Goal: Communication & Community: Answer question/provide support

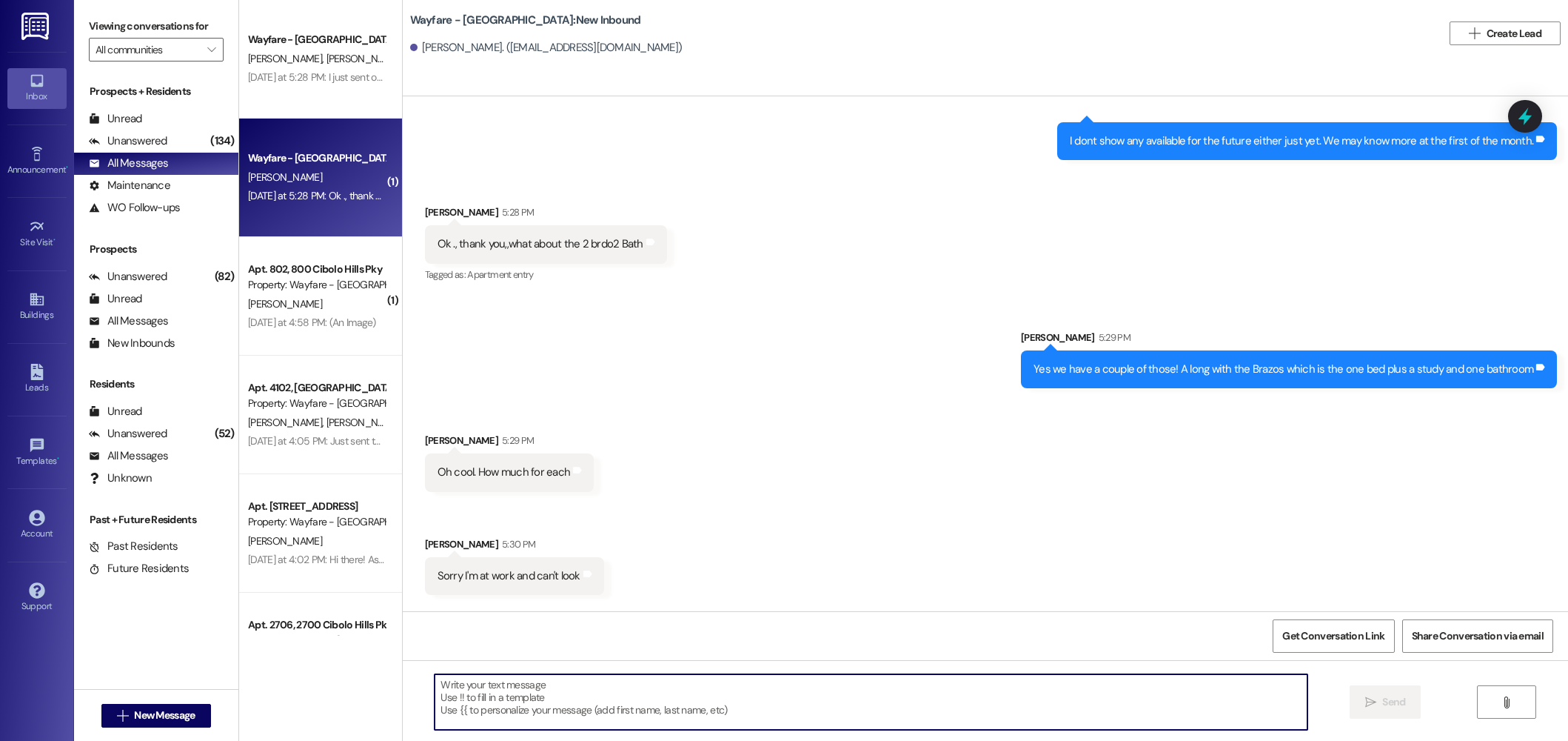
scroll to position [30374, 0]
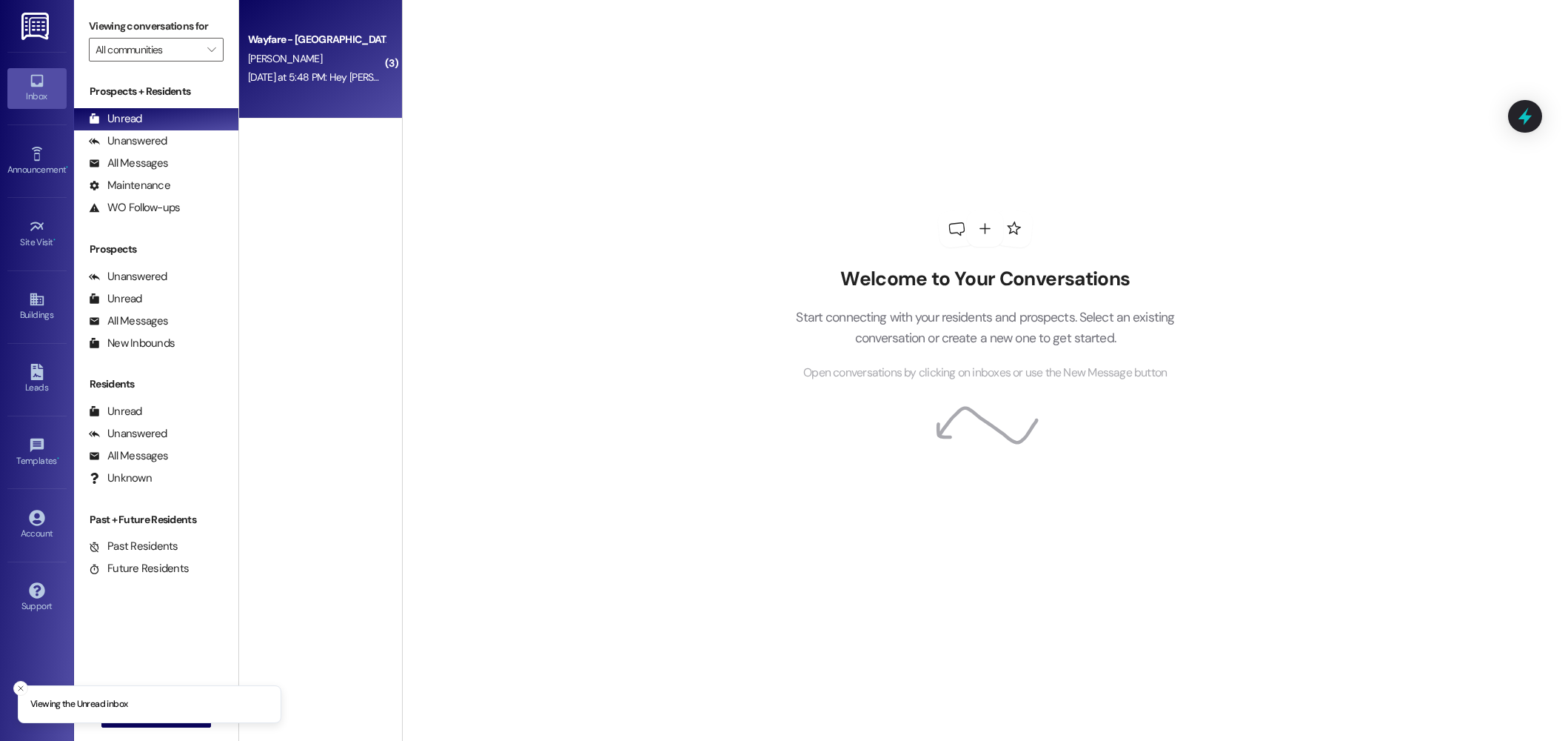
click at [299, 76] on div "Yesterday at 5:48 PM: Hey Jordan, this Rose again so I see we have two of the p…" at bounding box center [917, 76] width 1340 height 13
click at [160, 167] on div "All Messages" at bounding box center [128, 163] width 79 height 16
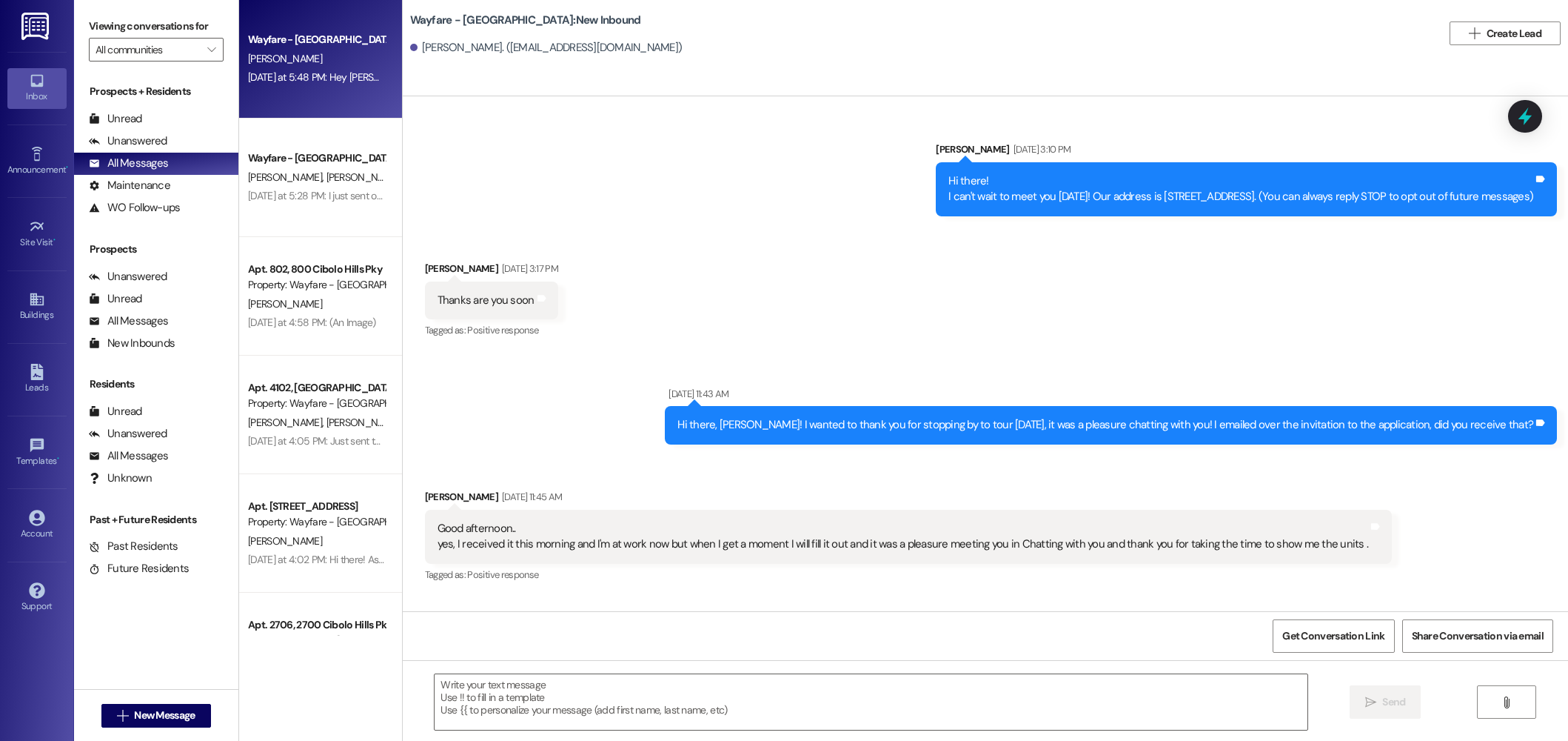
scroll to position [30418, 0]
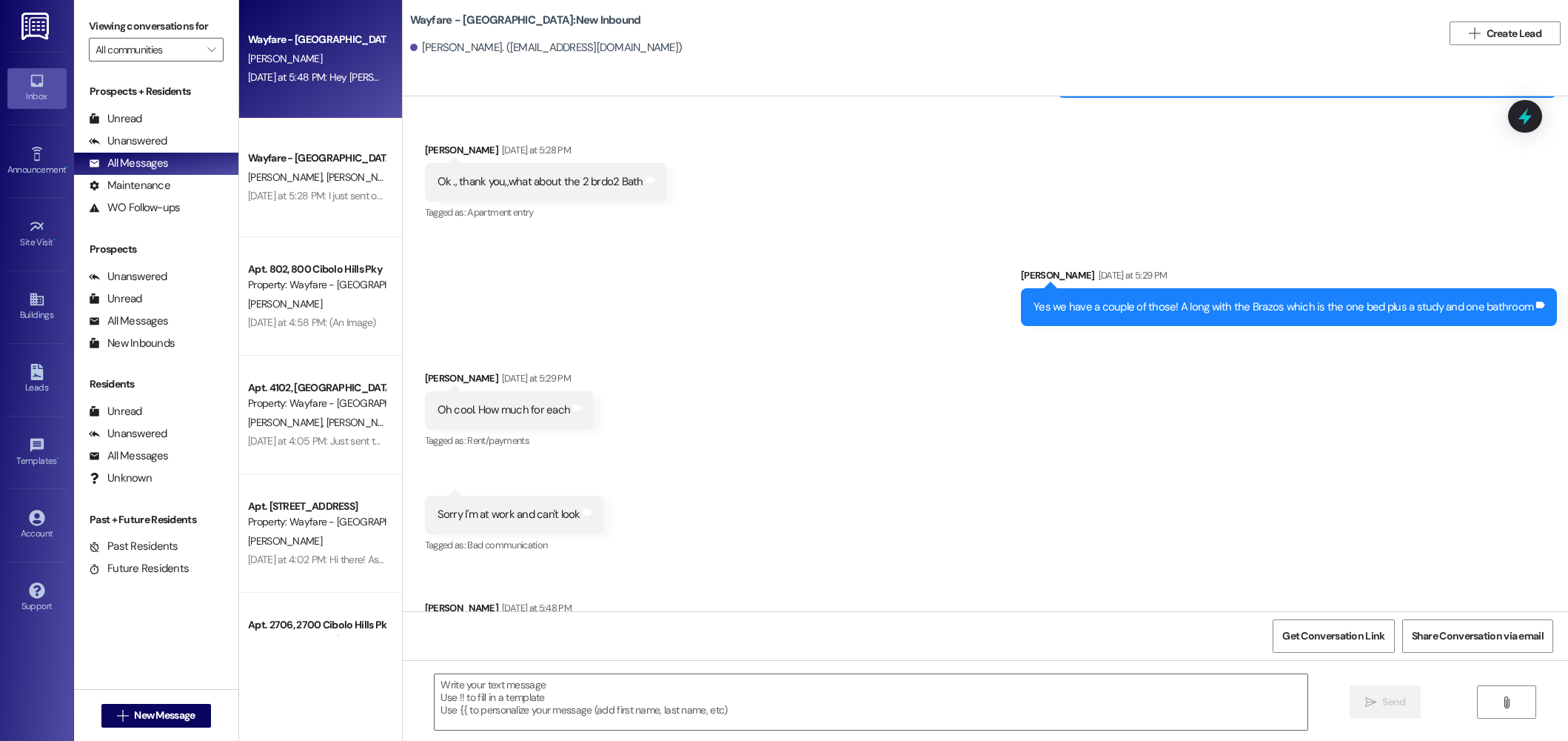
click at [311, 63] on div "[PERSON_NAME]" at bounding box center [316, 58] width 140 height 18
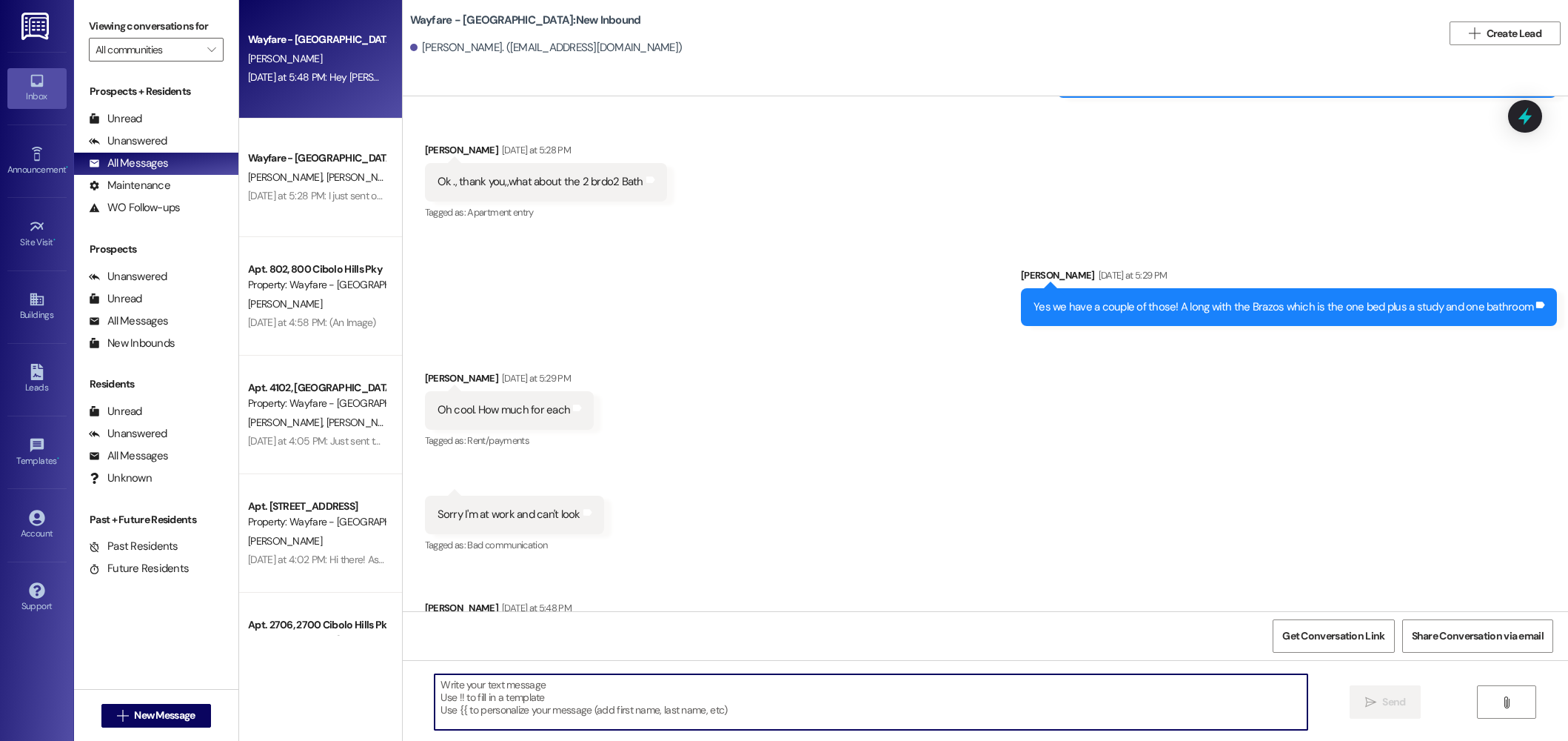
click at [825, 718] on textarea at bounding box center [871, 701] width 873 height 55
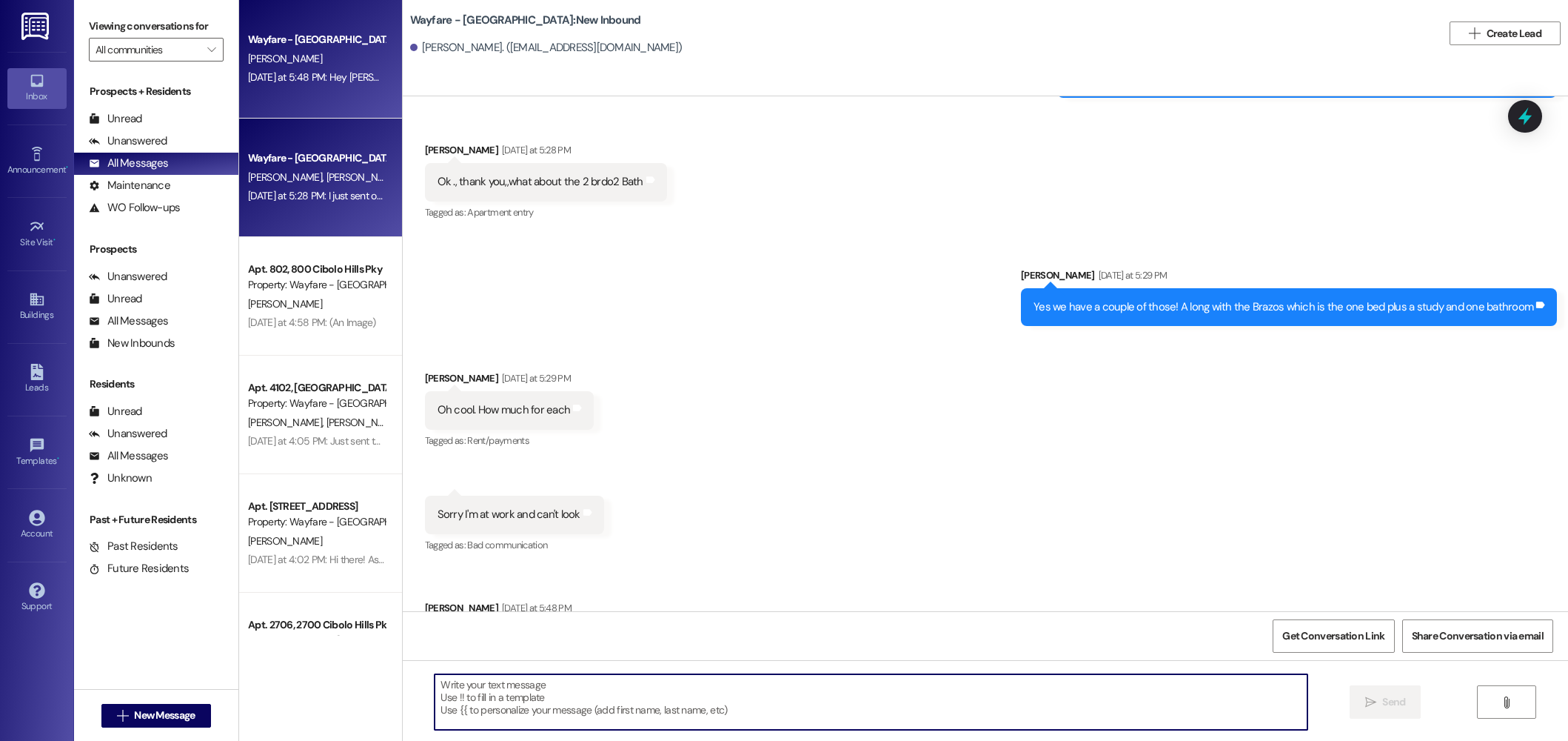
click at [311, 200] on div "Yesterday at 5:28 PM: I just sent over your new welcome home letter Yesterday a…" at bounding box center [386, 195] width 277 height 13
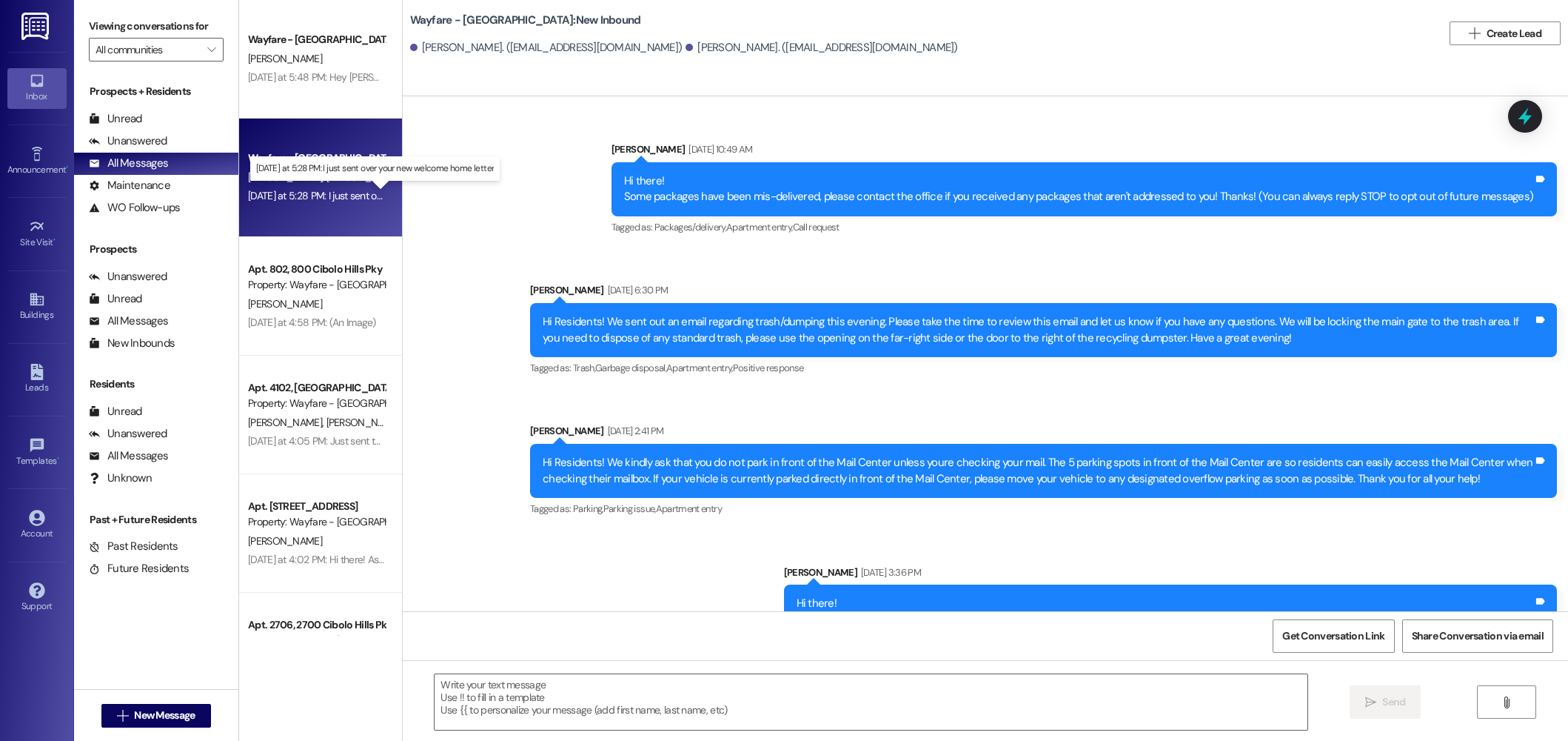
scroll to position [19407, 0]
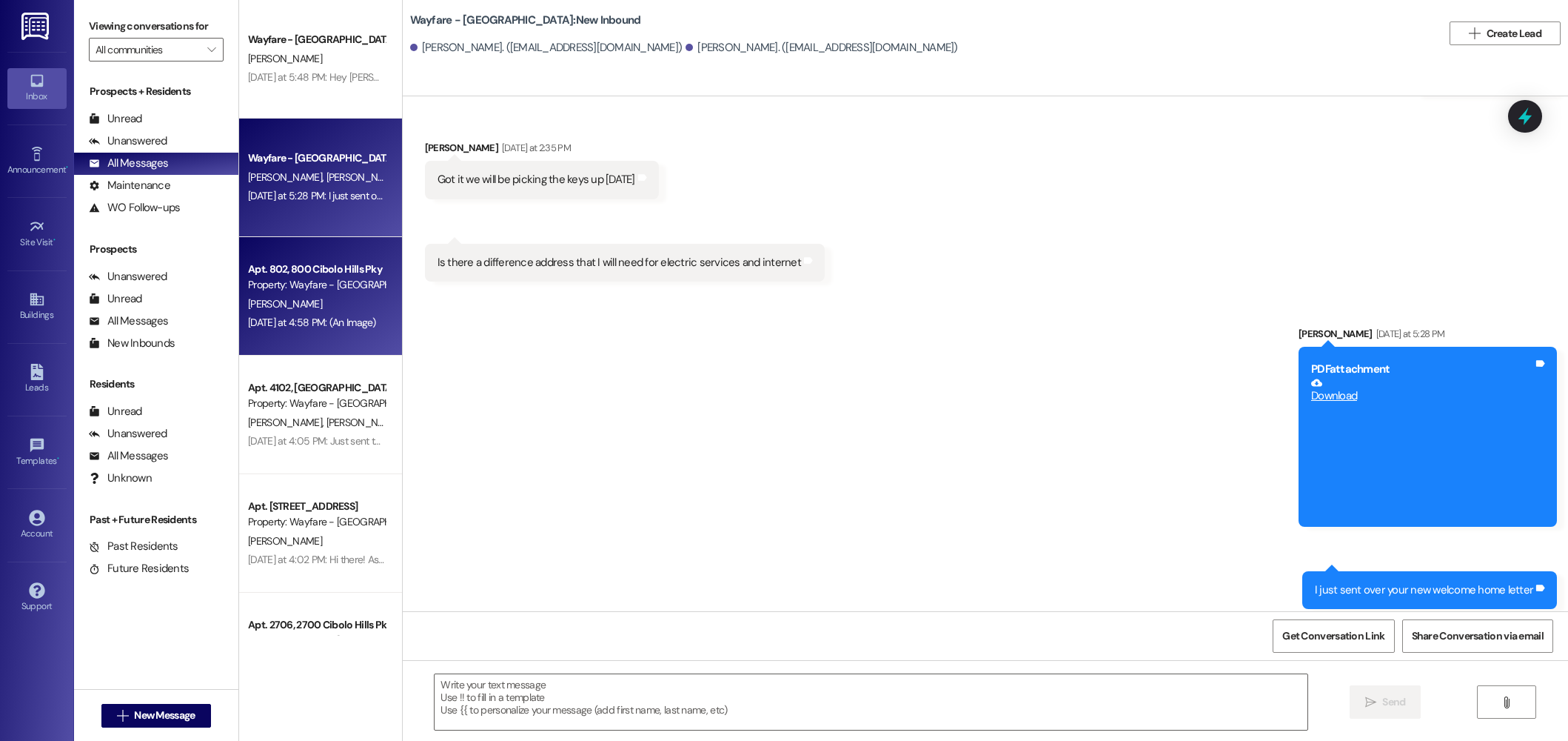
click at [269, 297] on span "[PERSON_NAME]" at bounding box center [285, 303] width 74 height 13
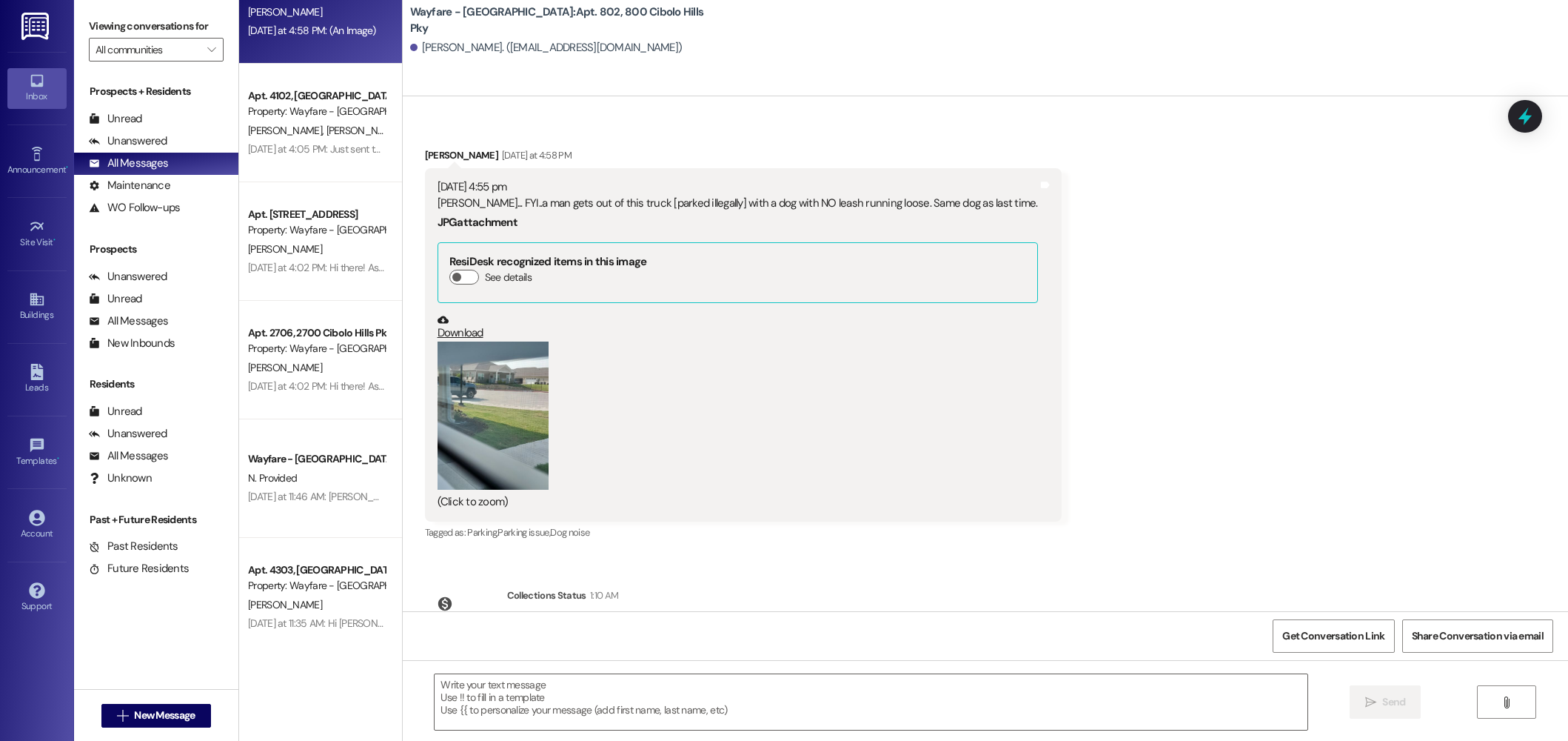
scroll to position [322, 0]
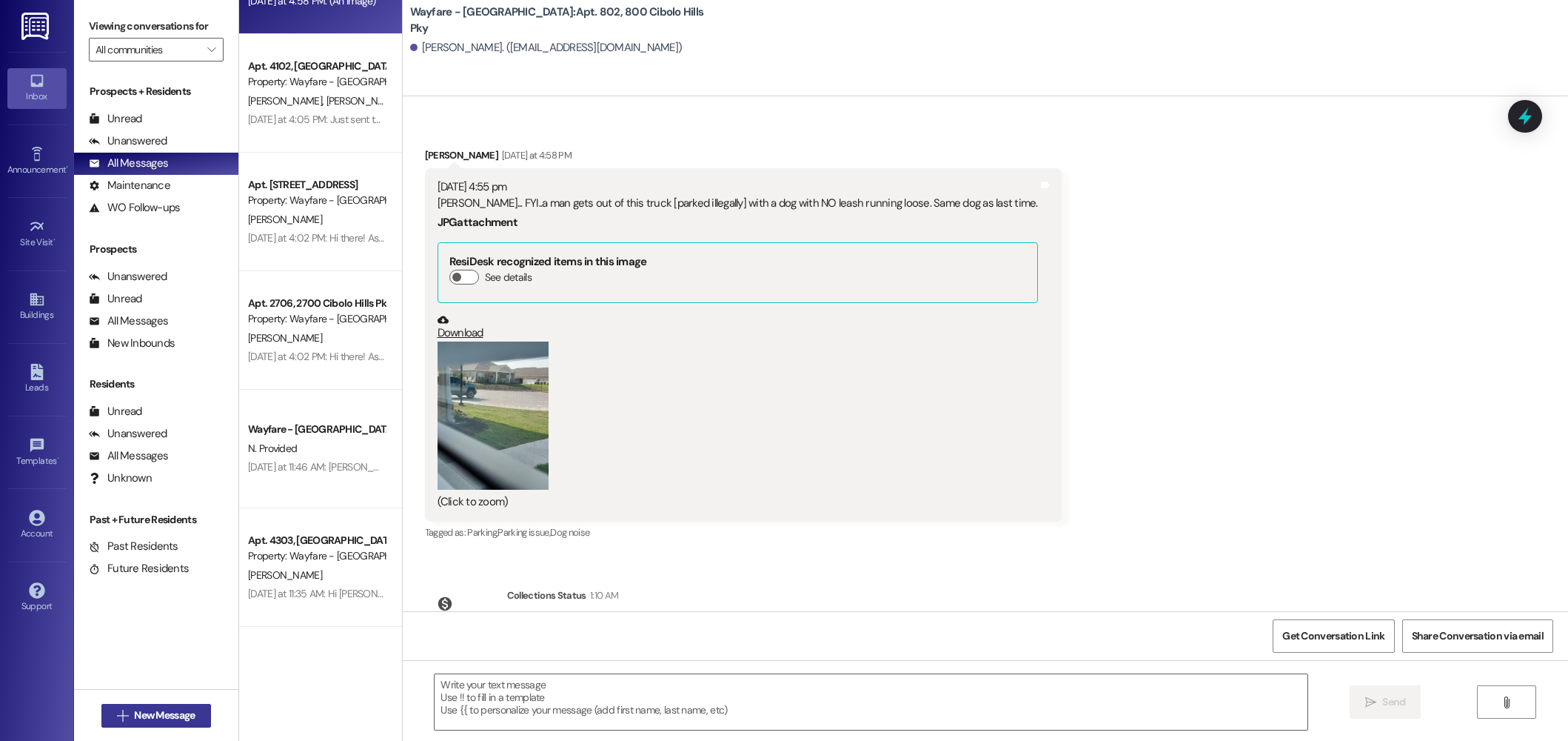
click at [195, 723] on button " New Message" at bounding box center [155, 716] width 110 height 24
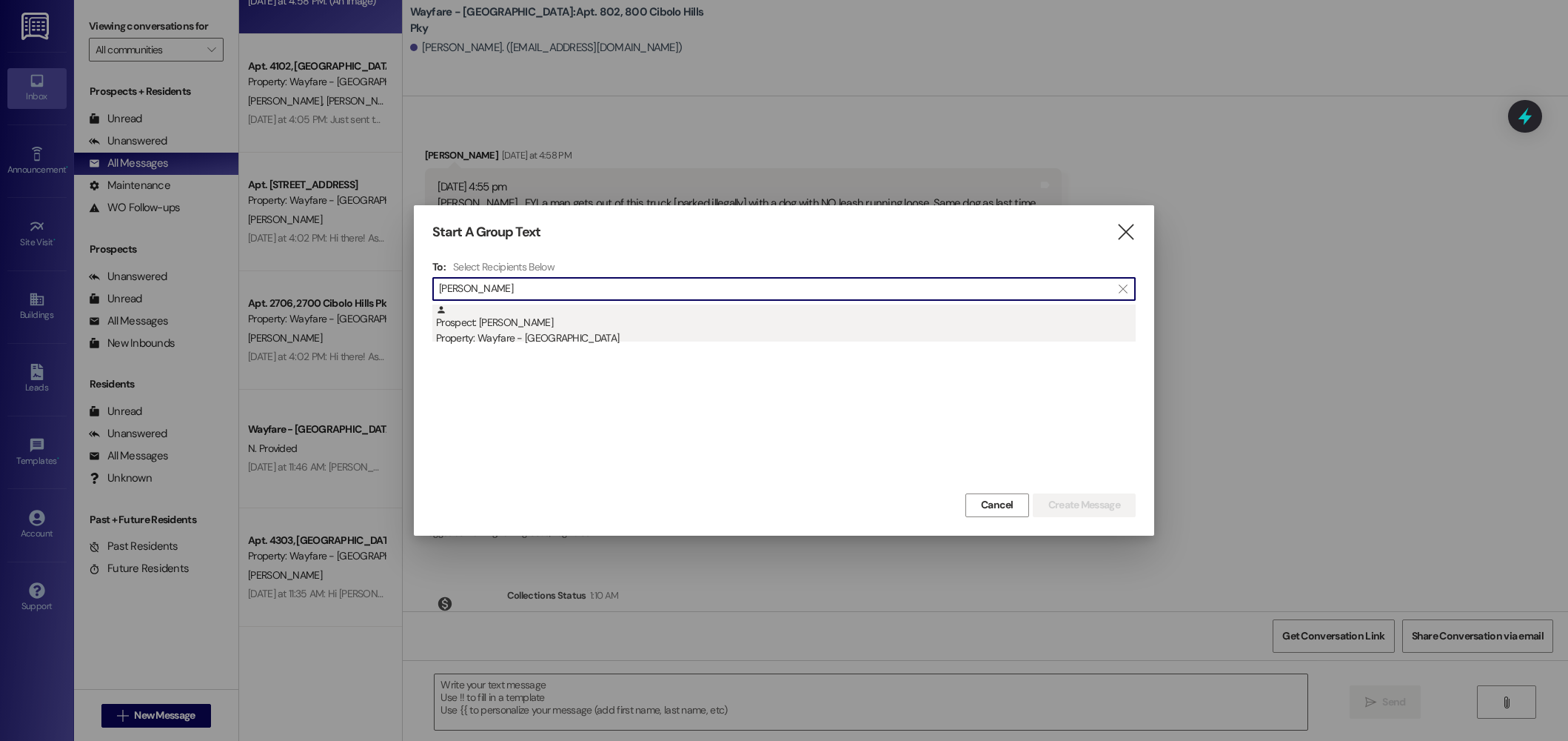
type input "verna"
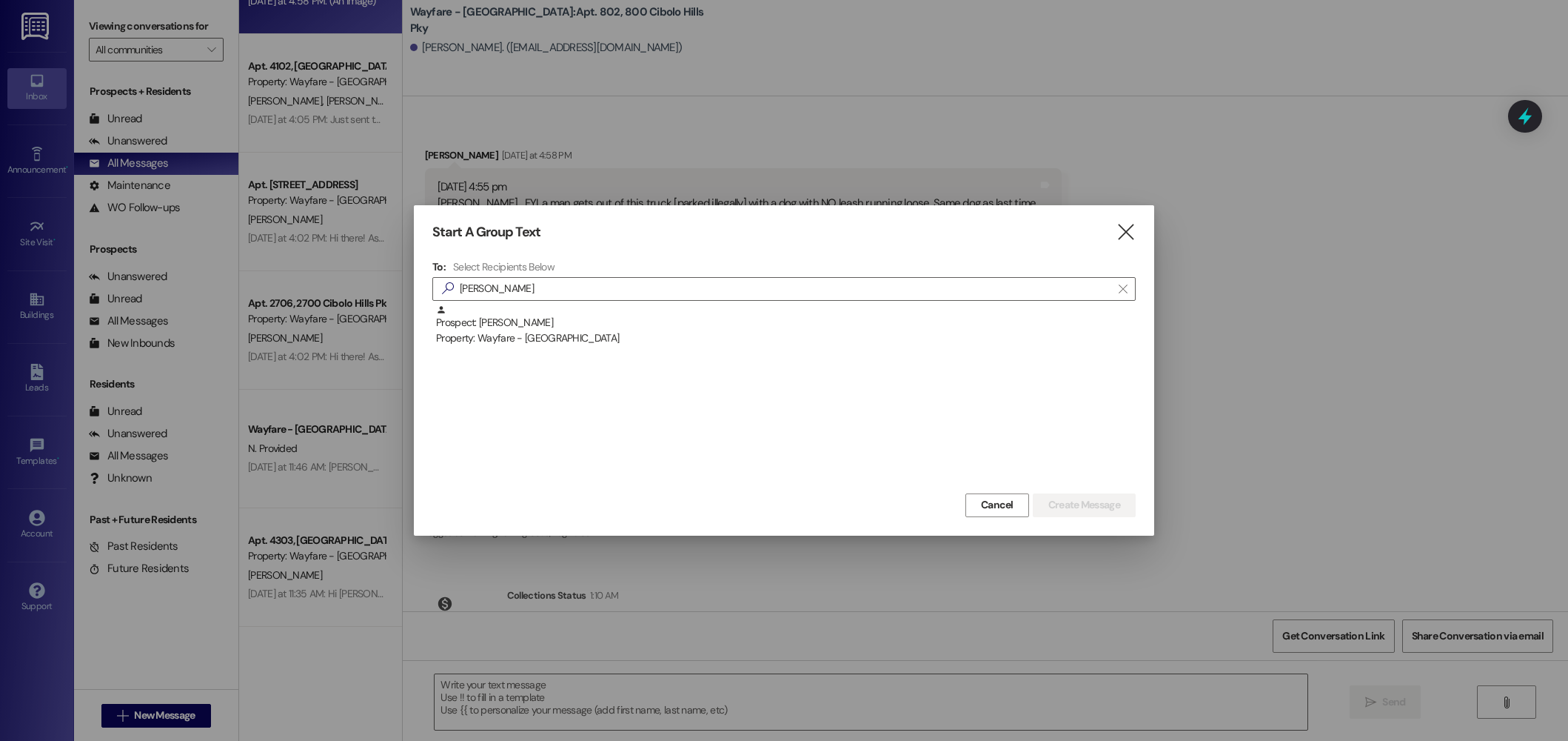
drag, startPoint x: 475, startPoint y: 327, endPoint x: 798, endPoint y: 343, distance: 323.4
click at [481, 327] on div "Prospect: Verna Farver Property: Wayfare - Cibolo Hills" at bounding box center [785, 325] width 699 height 42
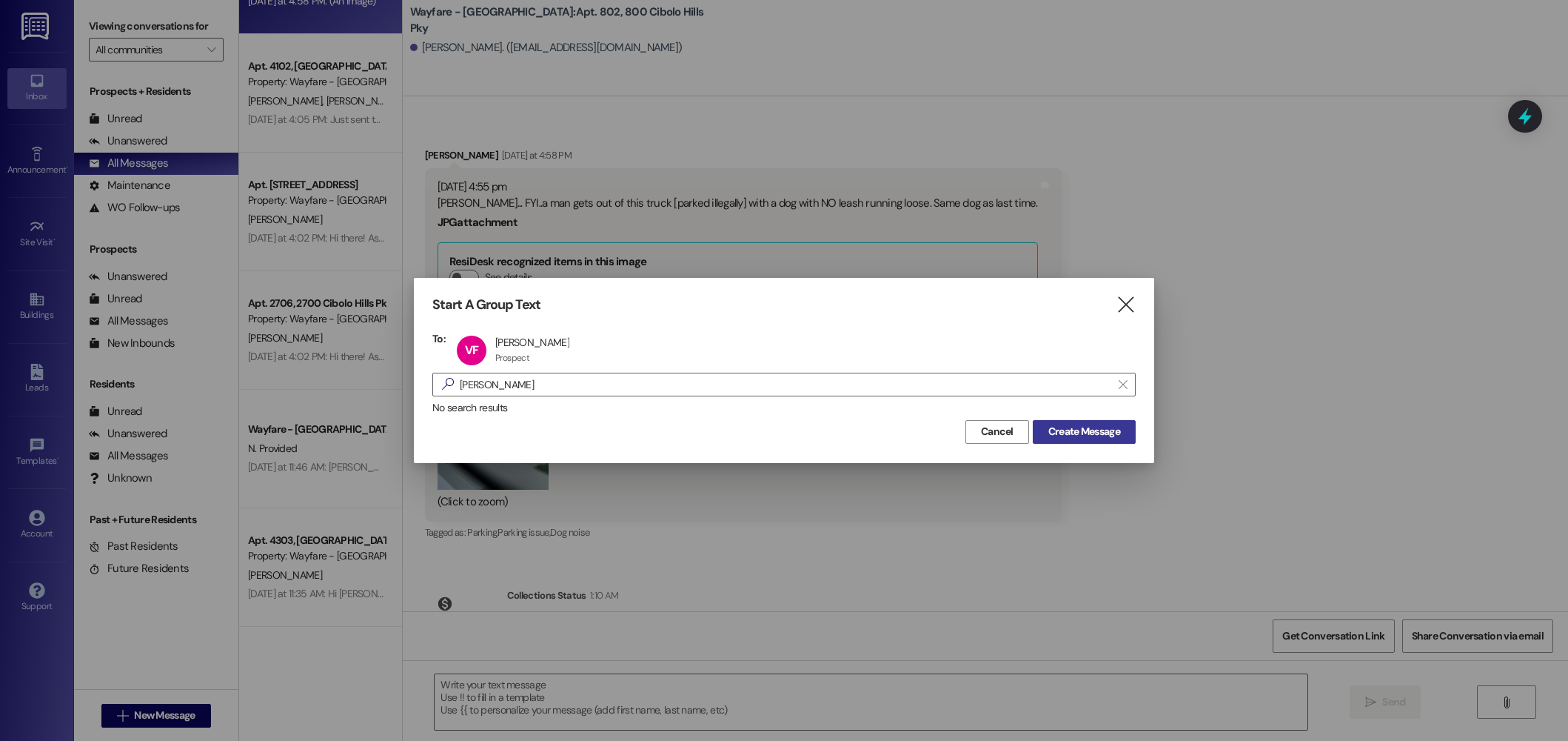
click at [1082, 426] on span "Create Message" at bounding box center [1084, 432] width 72 height 16
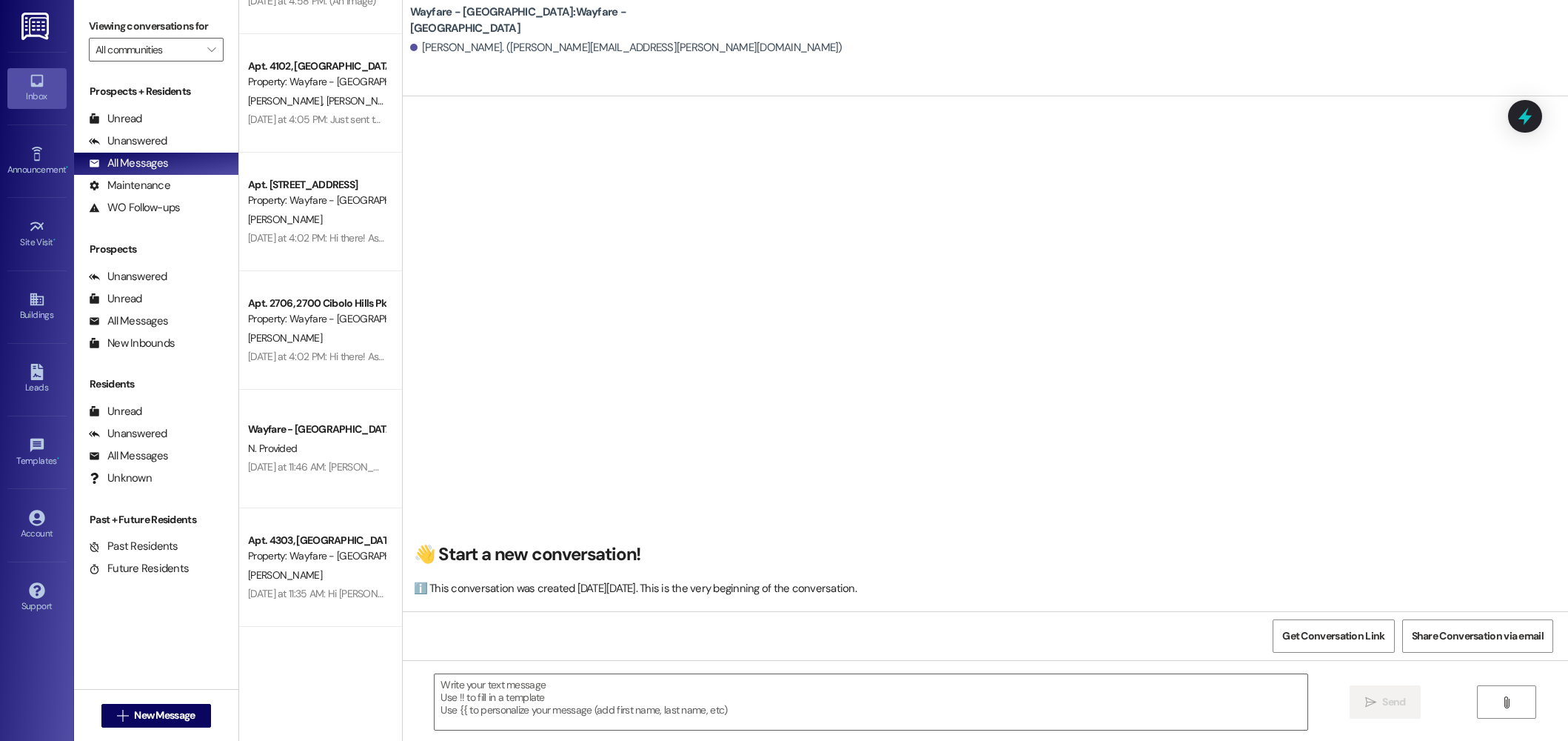
scroll to position [1, 0]
click at [606, 694] on textarea at bounding box center [871, 701] width 873 height 55
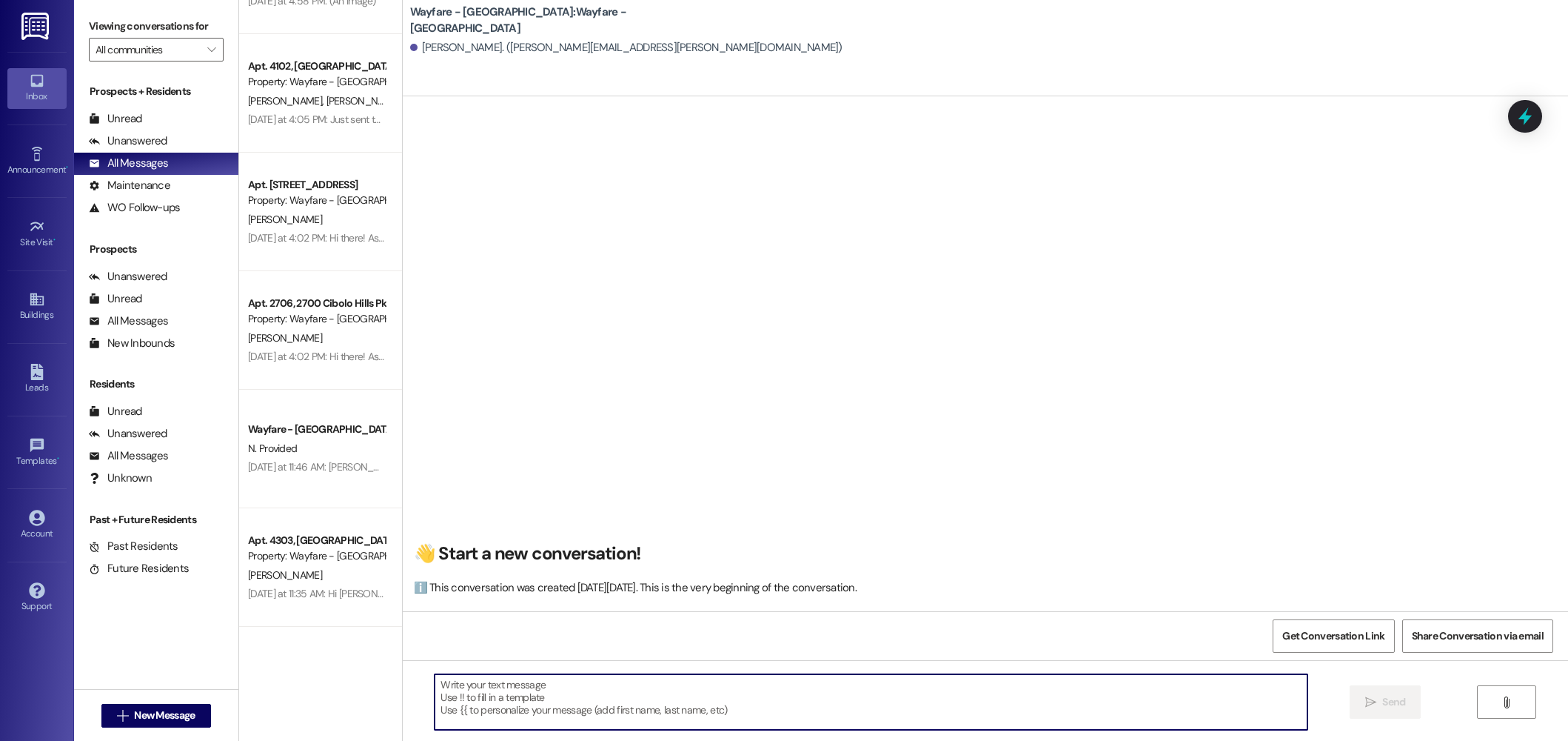
type textarea "V"
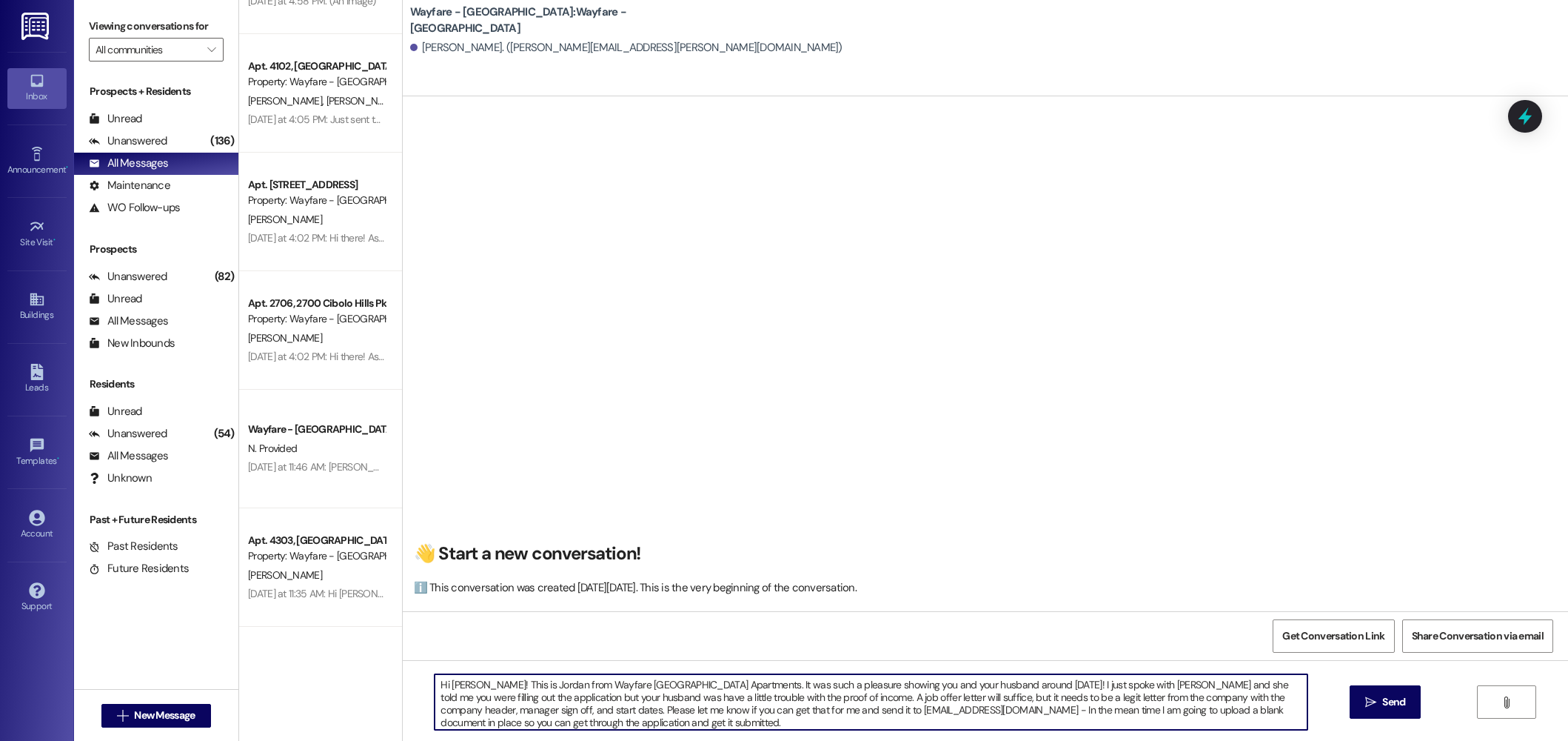
drag, startPoint x: 595, startPoint y: 725, endPoint x: 412, endPoint y: 657, distance: 195.2
click at [412, 657] on div "👋 Start a new conversation! ℹ️ This conversation was created on Wednesday, Augu…" at bounding box center [985, 467] width 1165 height 741
type textarea "Hi Verna! This is Jordan from Wayfare Cibolo Hills Apartments. It was such a pl…"
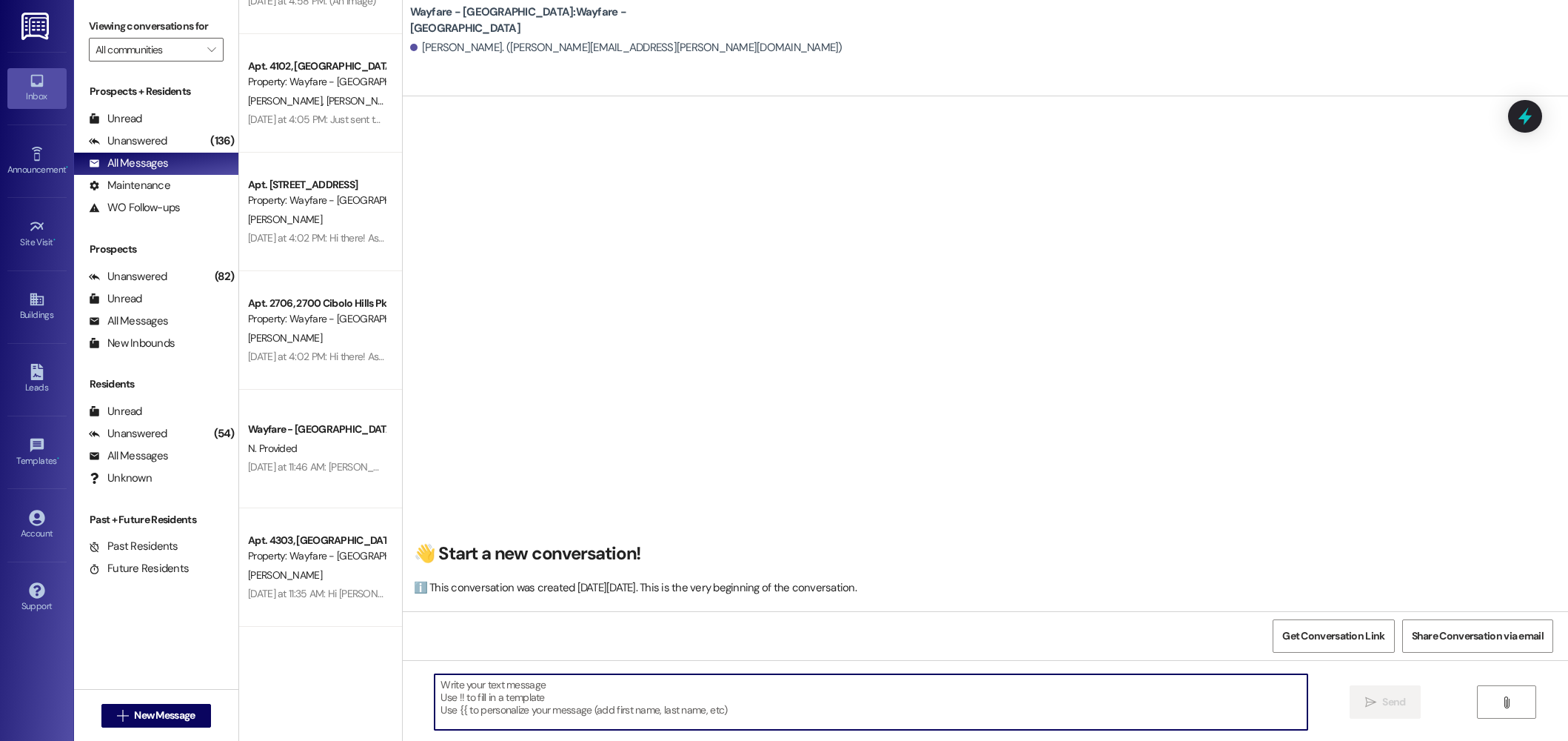
paste textarea "Hi Verna! This is Jordan from Wayfare Cibolo Hills Apartments. It was such a pl…"
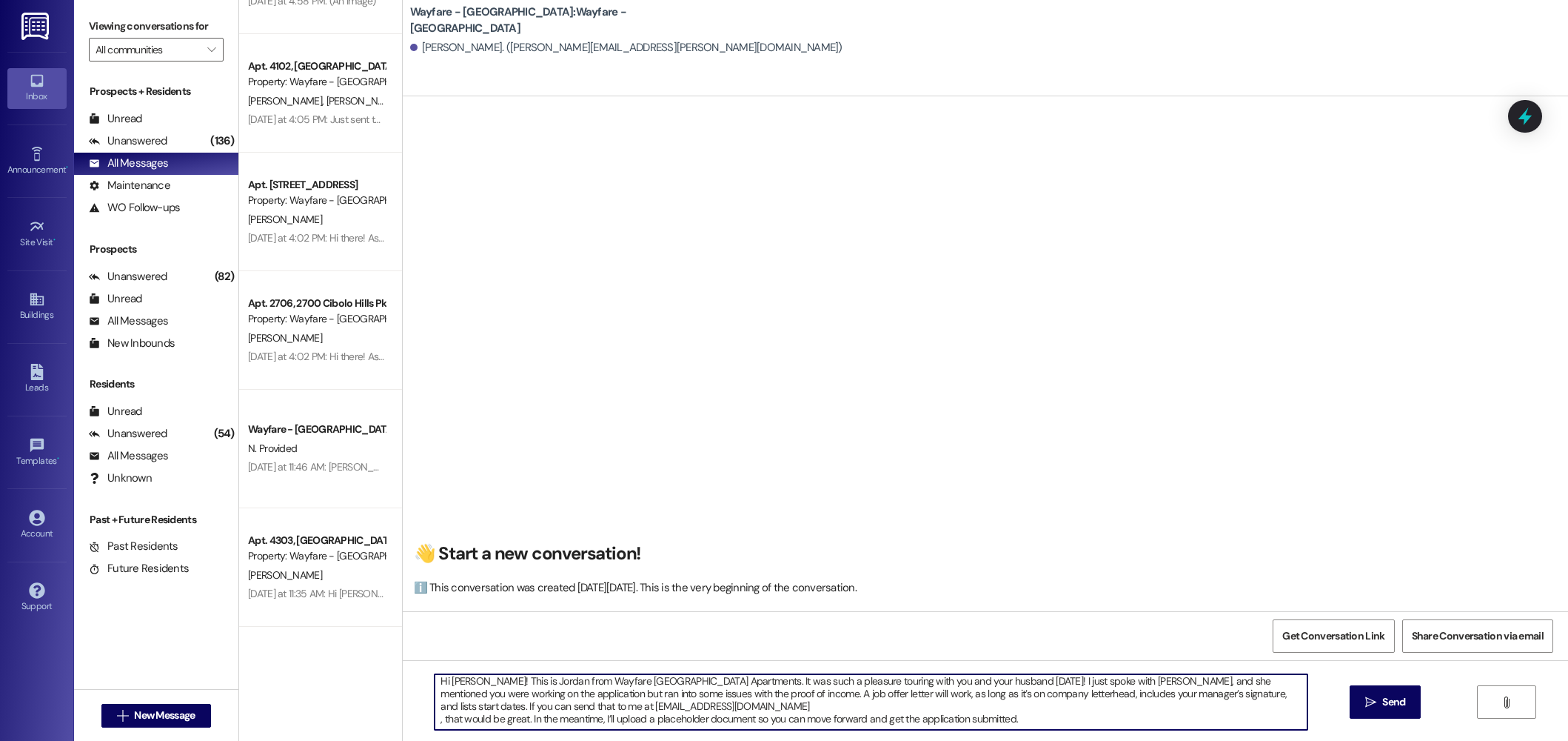
scroll to position [0, 0]
type textarea "Hi Verna! This is Jordan from Wayfare Cibolo Hills Apartments. It was such a pl…"
click at [1382, 695] on span "Send" at bounding box center [1393, 702] width 23 height 16
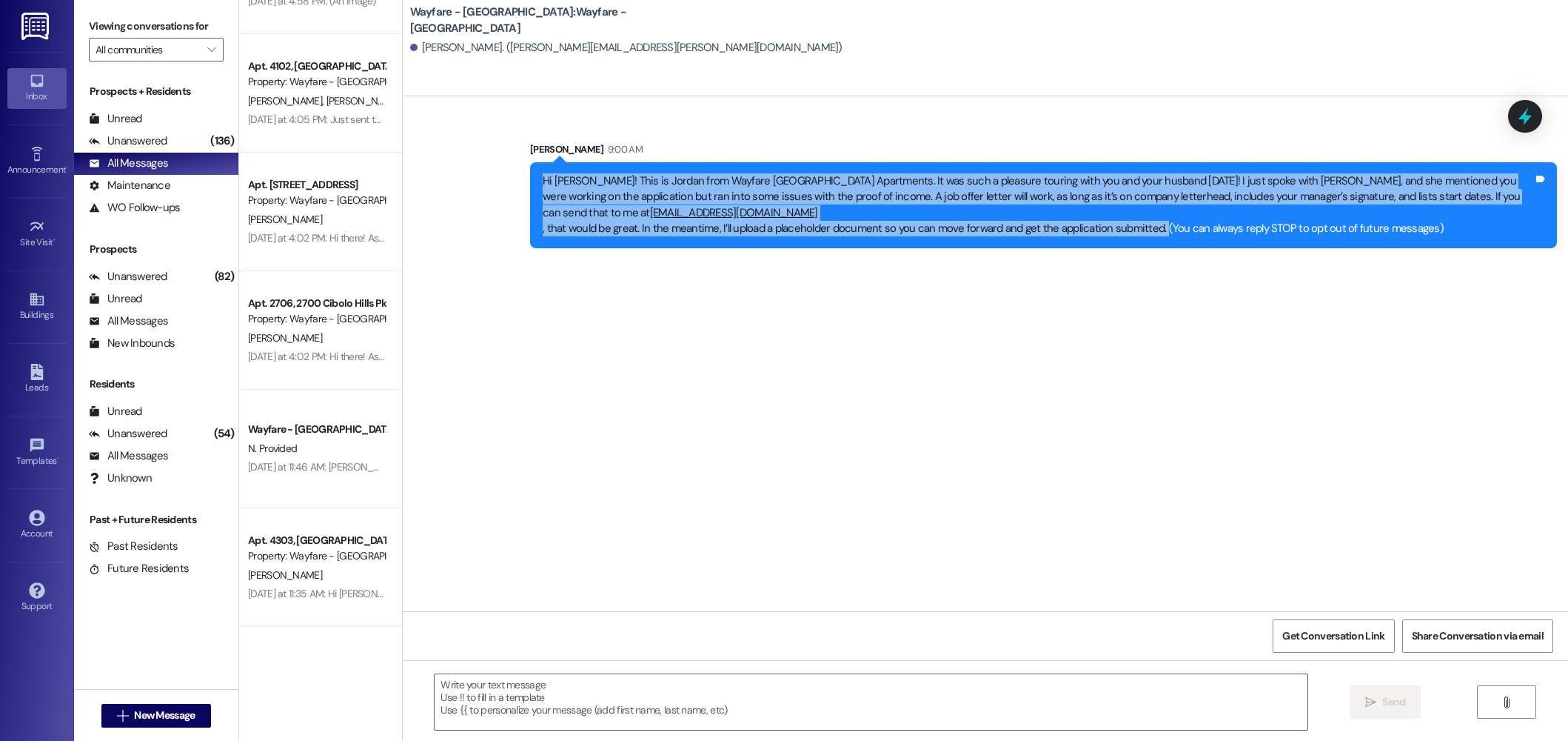
drag, startPoint x: 1150, startPoint y: 231, endPoint x: 503, endPoint y: 163, distance: 650.6
click at [503, 163] on div "Sent via SMS Jordan Arnold 9:00 AM Hi Verna! This is Jordan from Wayfare Cibolo…" at bounding box center [985, 184] width 1165 height 151
copy div "Hi Verna! This is Jordan from Wayfare Cibolo Hills Apartments. It was such a pl…"
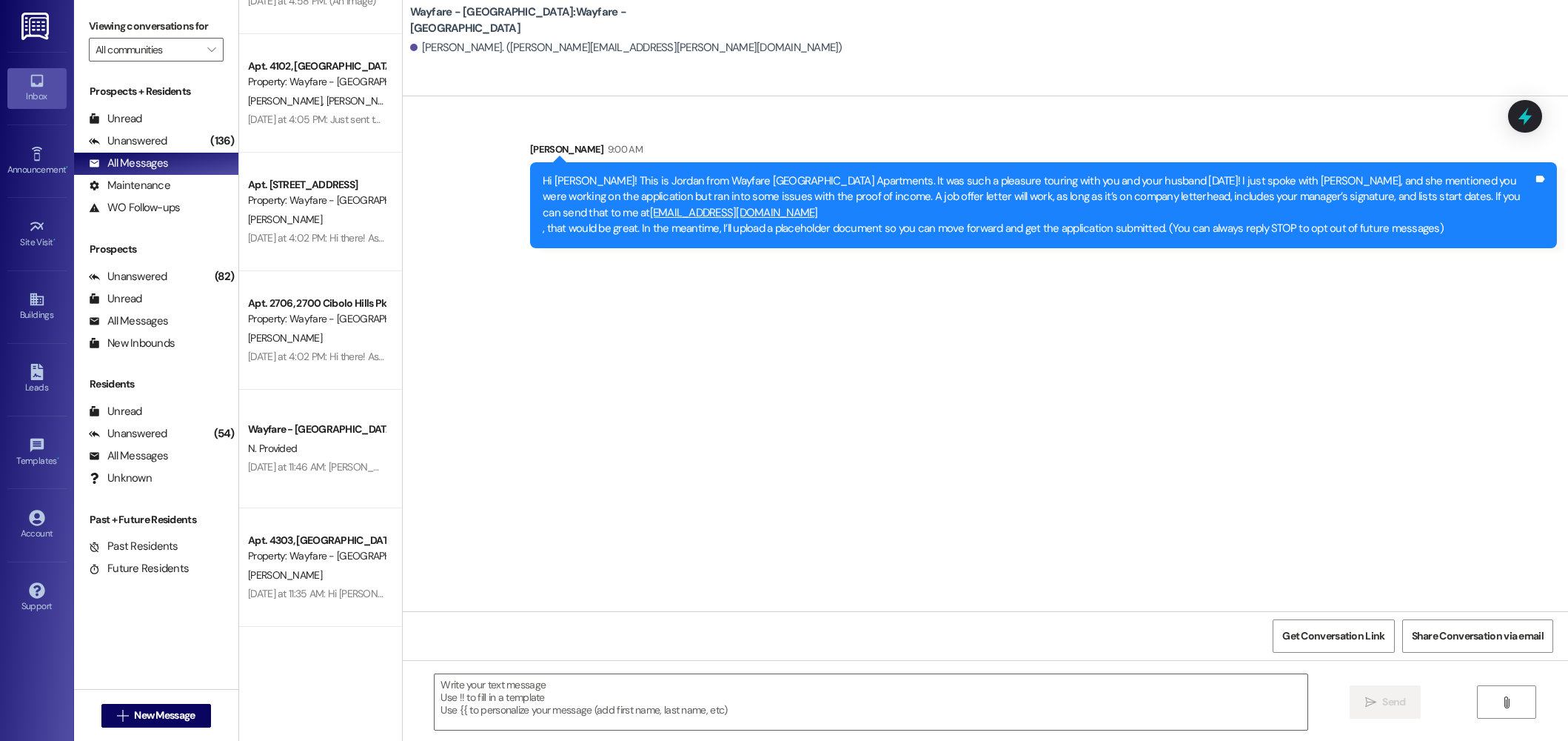
click at [580, 98] on div "Sent via SMS Jordan Arnold 9:00 AM Hi Verna! This is Jordan from Wayfare Cibolo…" at bounding box center [985, 354] width 1165 height 515
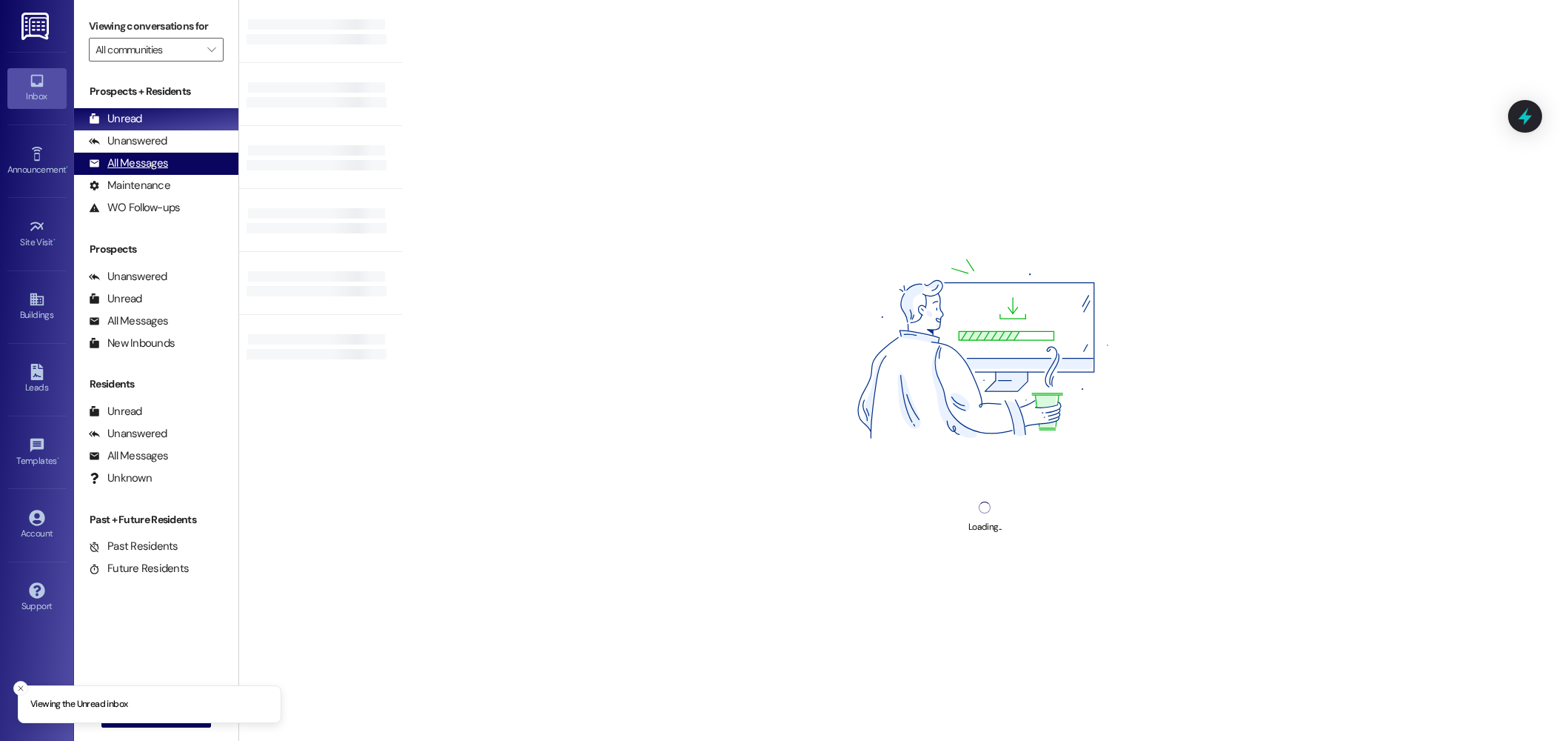
click at [146, 170] on div "All Messages" at bounding box center [128, 163] width 79 height 16
click at [153, 163] on div "All Messages" at bounding box center [128, 163] width 79 height 16
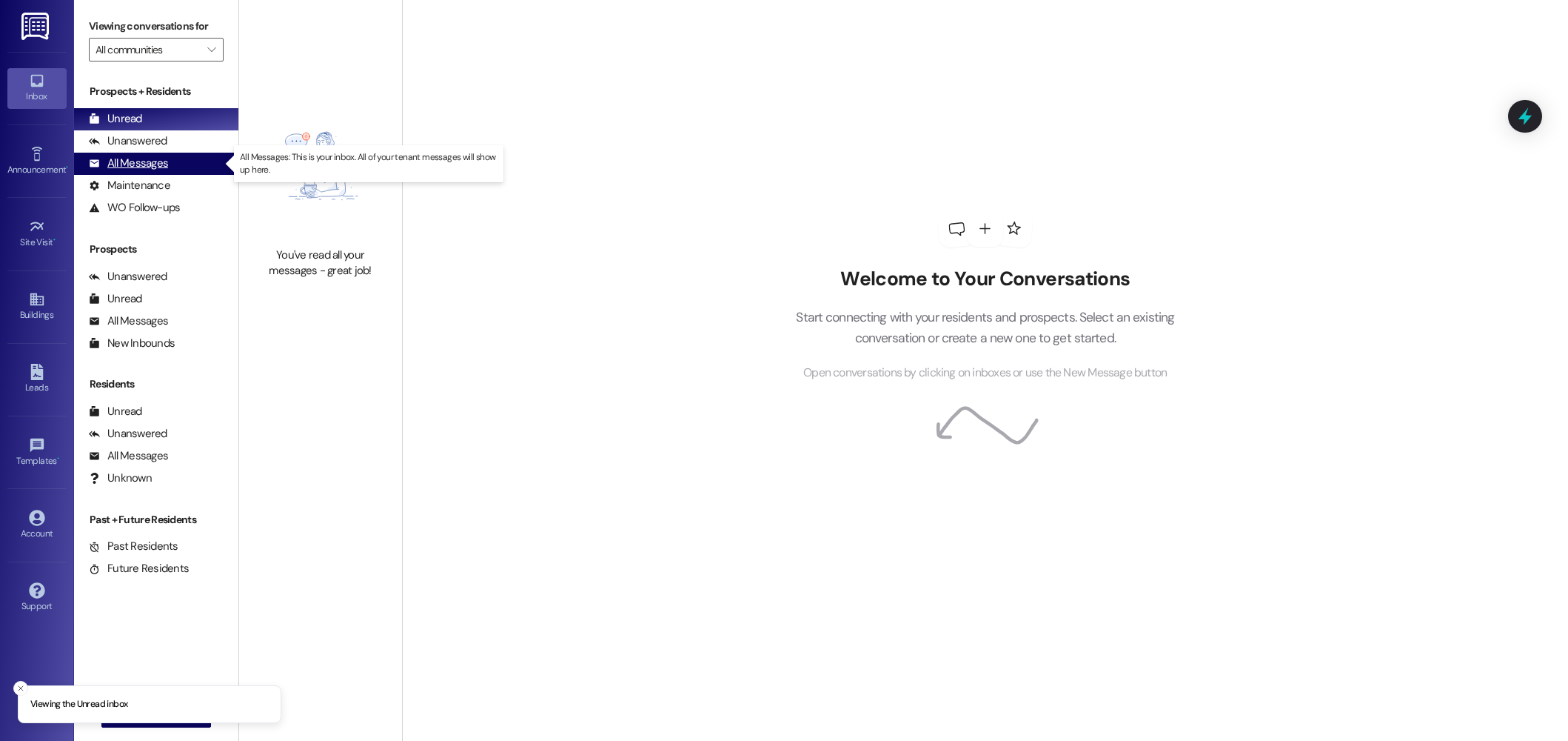
click at [148, 173] on div "All Messages (undefined)" at bounding box center [155, 163] width 164 height 22
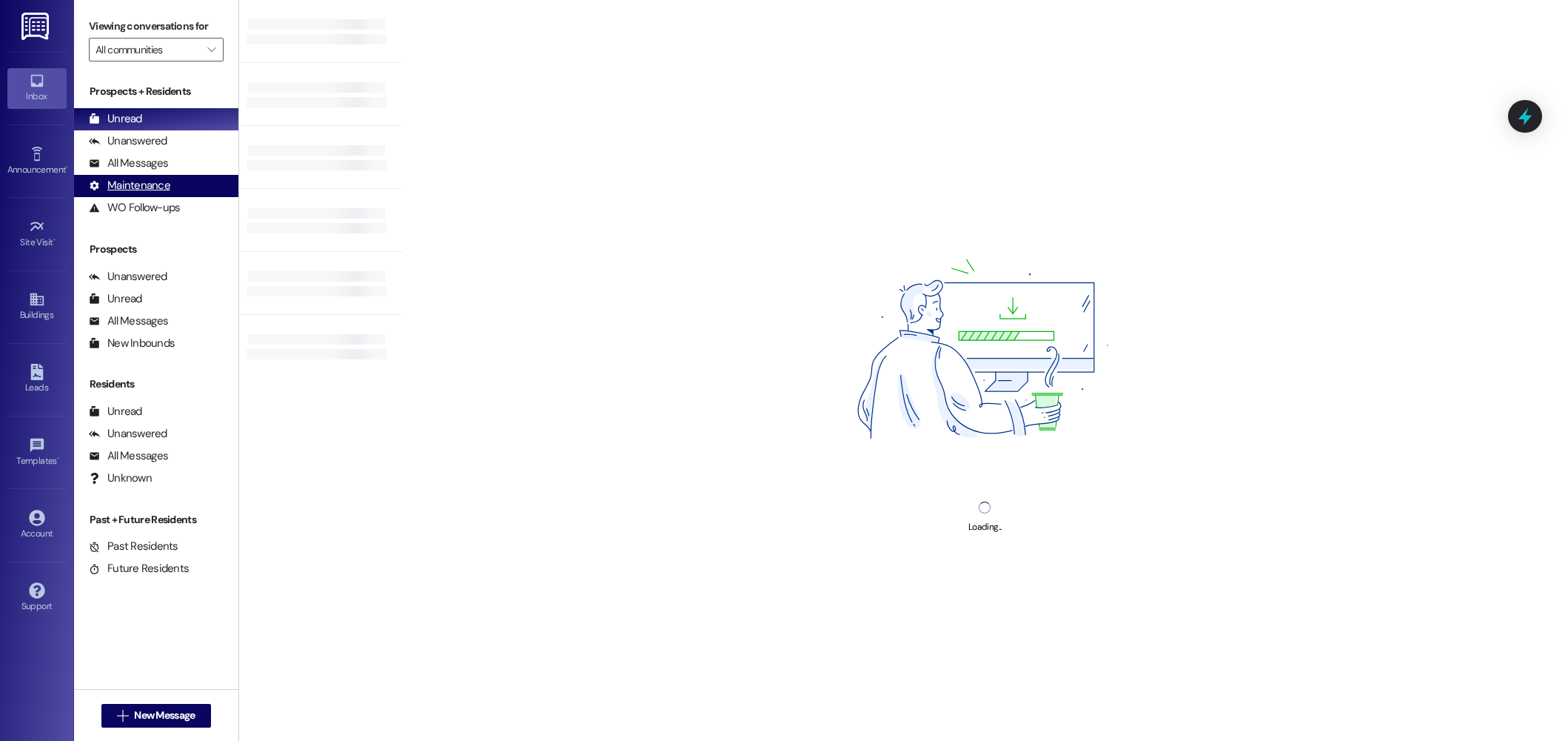
click at [153, 178] on div "Maintenance" at bounding box center [129, 185] width 82 height 16
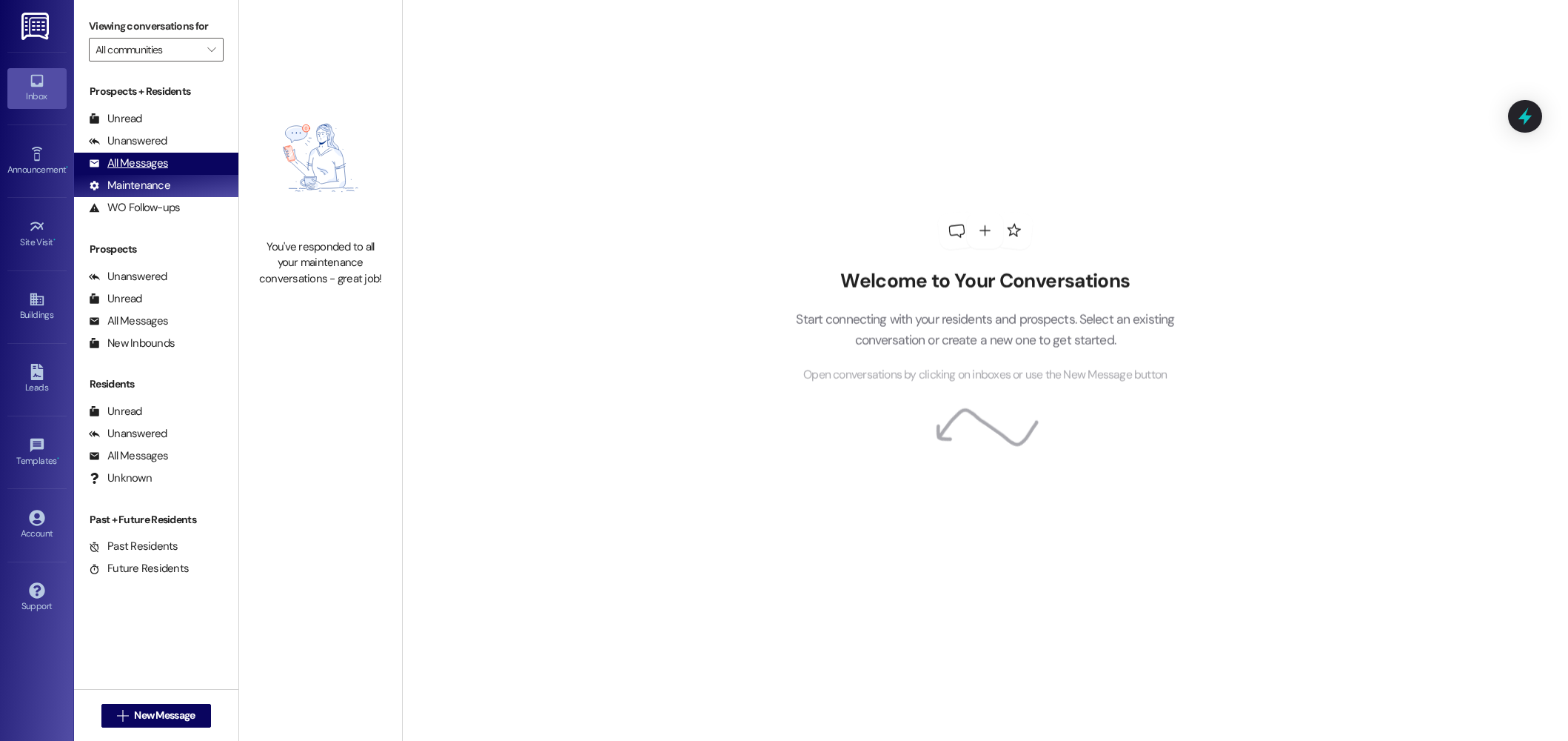
click at [153, 164] on div "All Messages" at bounding box center [128, 163] width 79 height 16
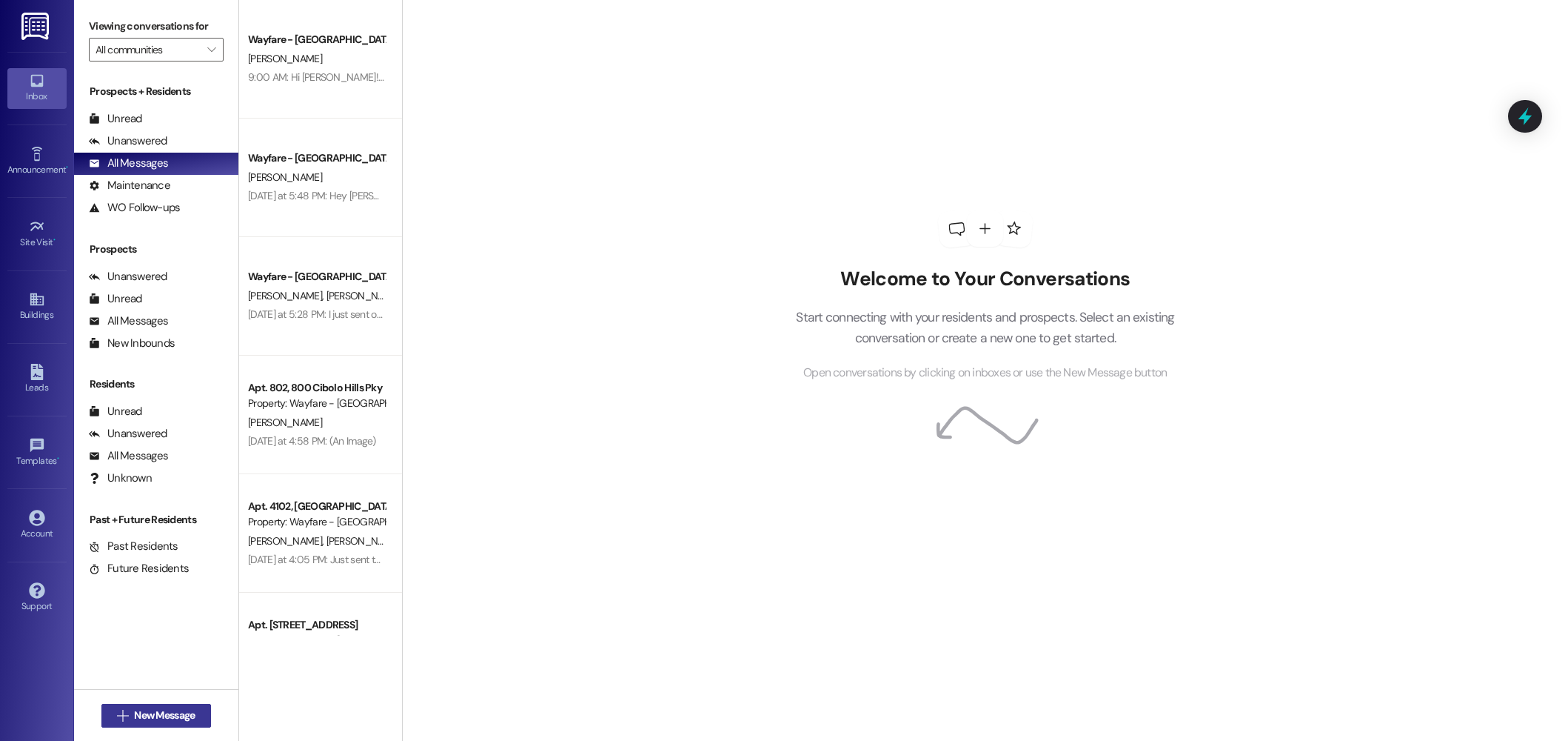
click at [148, 711] on span "New Message" at bounding box center [164, 716] width 61 height 16
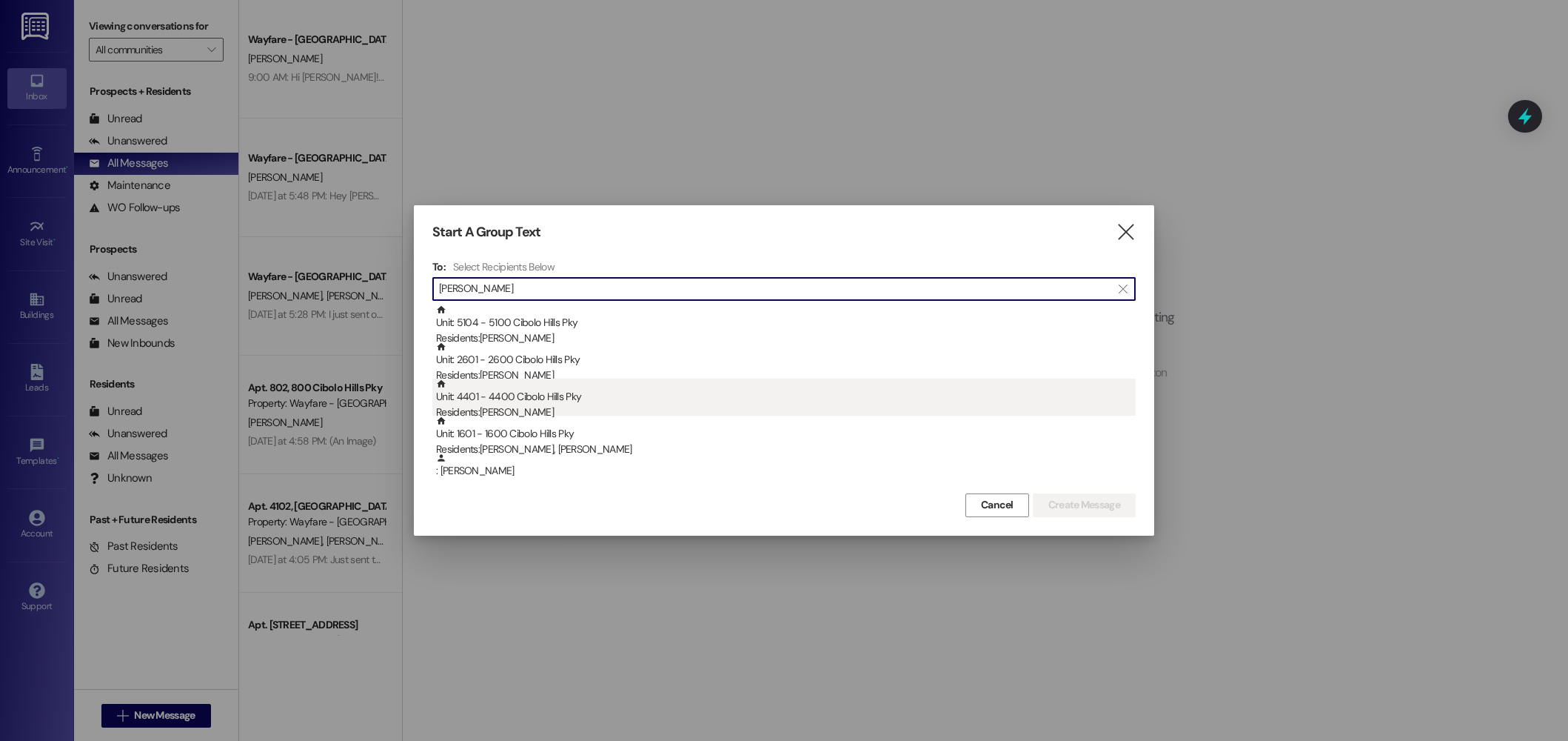
type input "johnson"
click at [518, 398] on div "Unit: 4401 - 4400 Cibolo Hills Pky Residents: Felisia Johnson" at bounding box center [785, 400] width 699 height 42
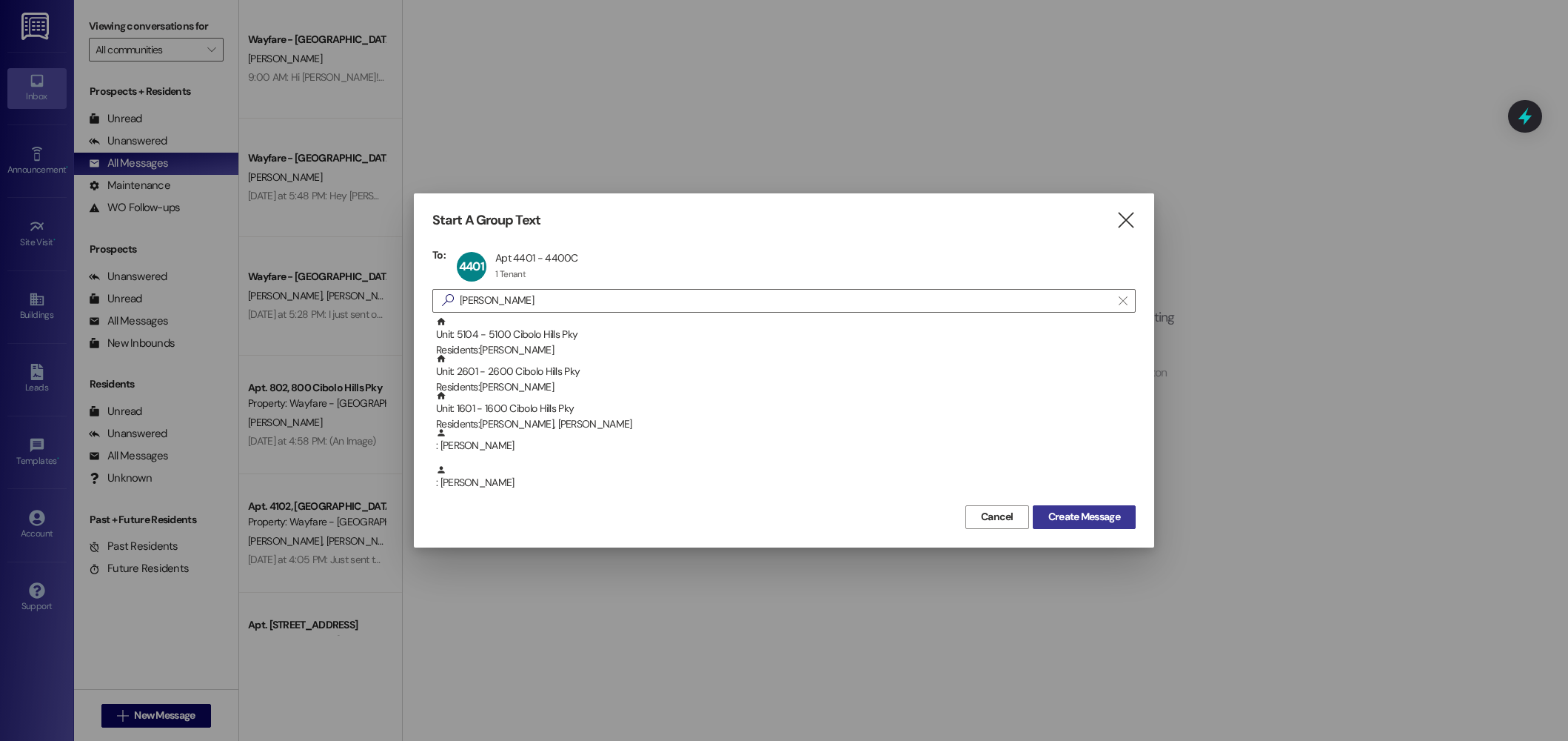
click at [1108, 516] on span "Create Message" at bounding box center [1084, 517] width 72 height 16
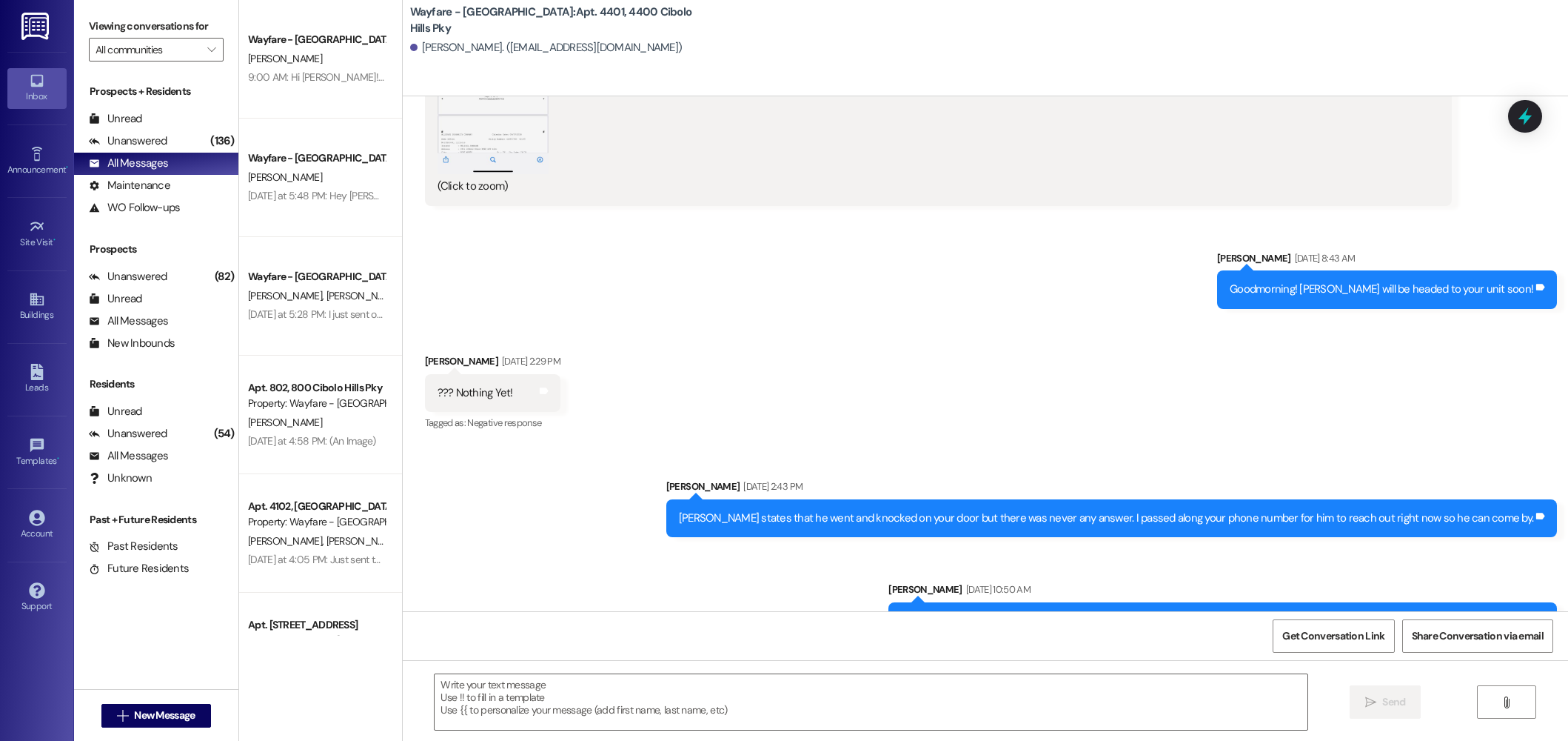
scroll to position [3333, 0]
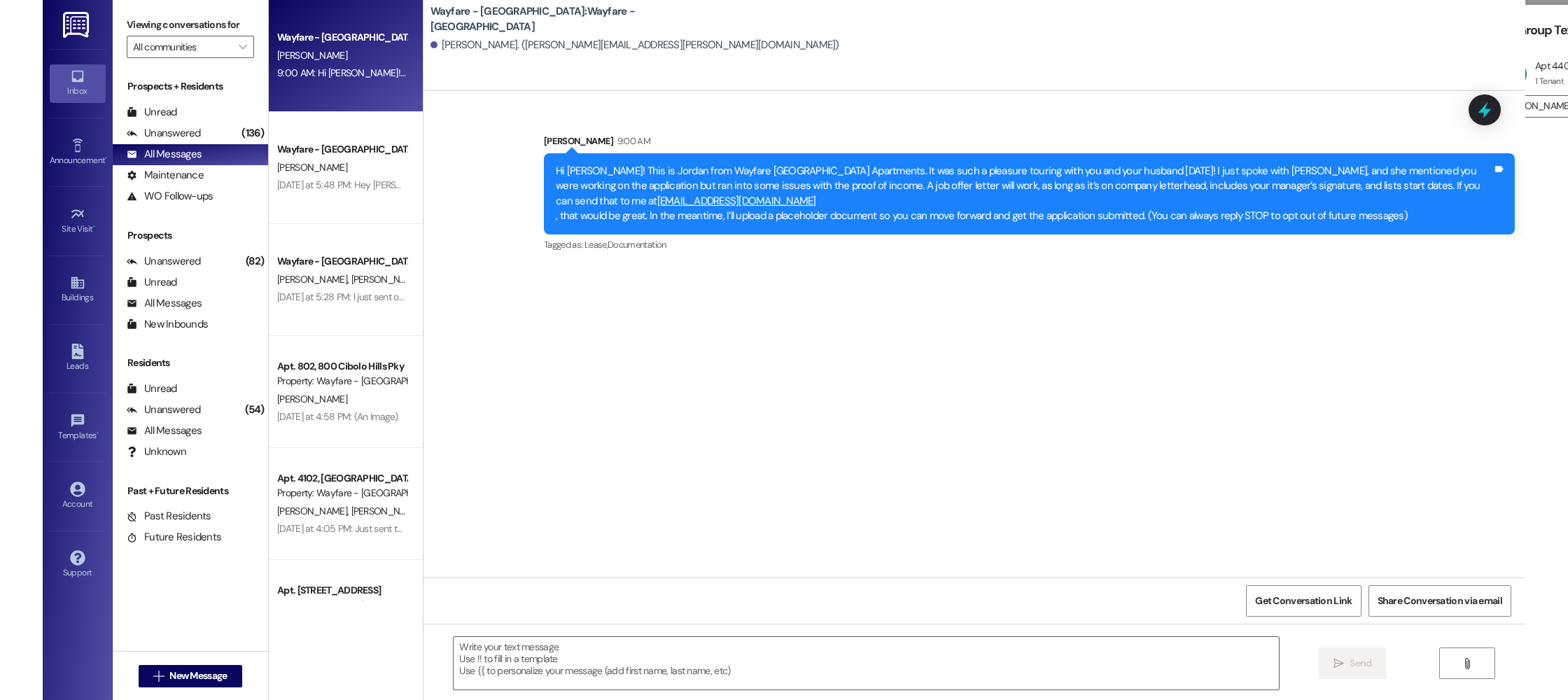
scroll to position [0, 0]
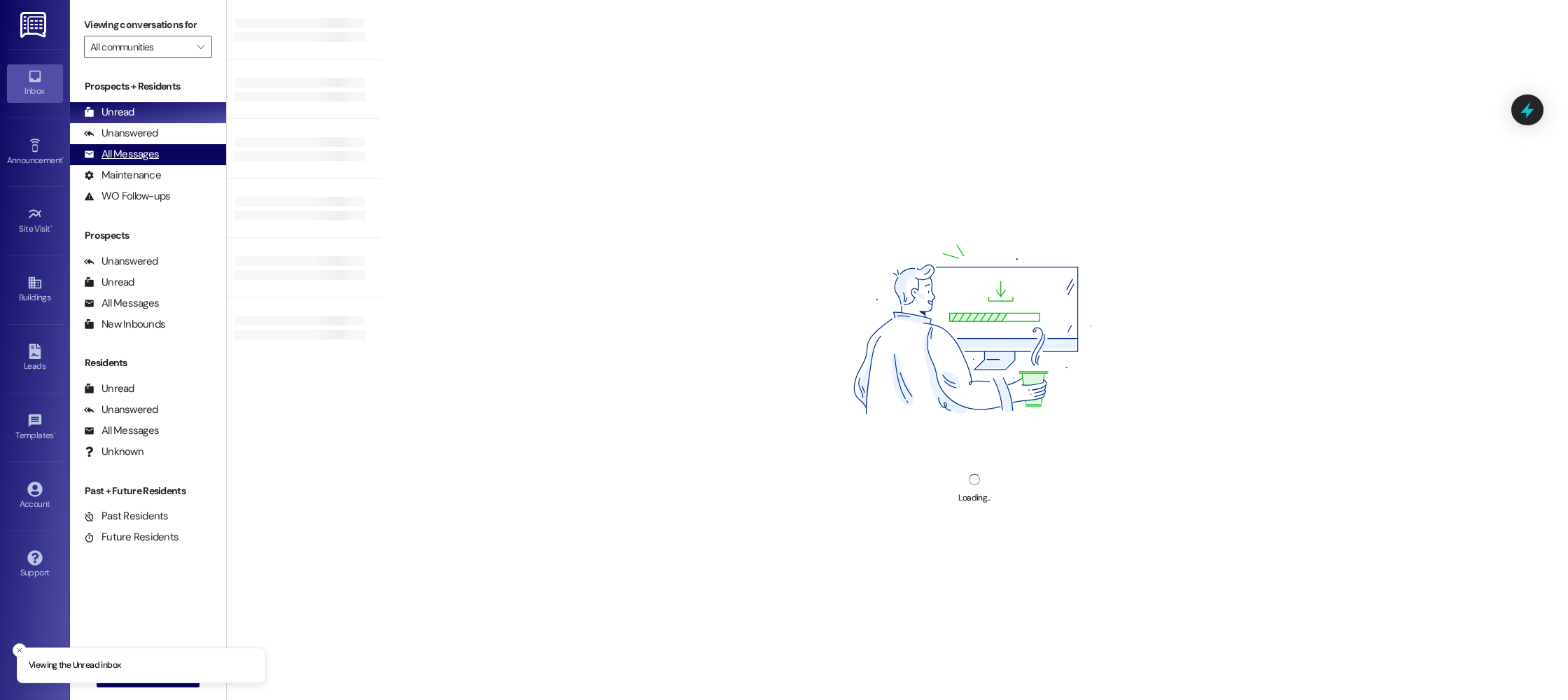
click at [124, 162] on div "All Messages (undefined)" at bounding box center [148, 154] width 156 height 21
